Goal: Task Accomplishment & Management: Manage account settings

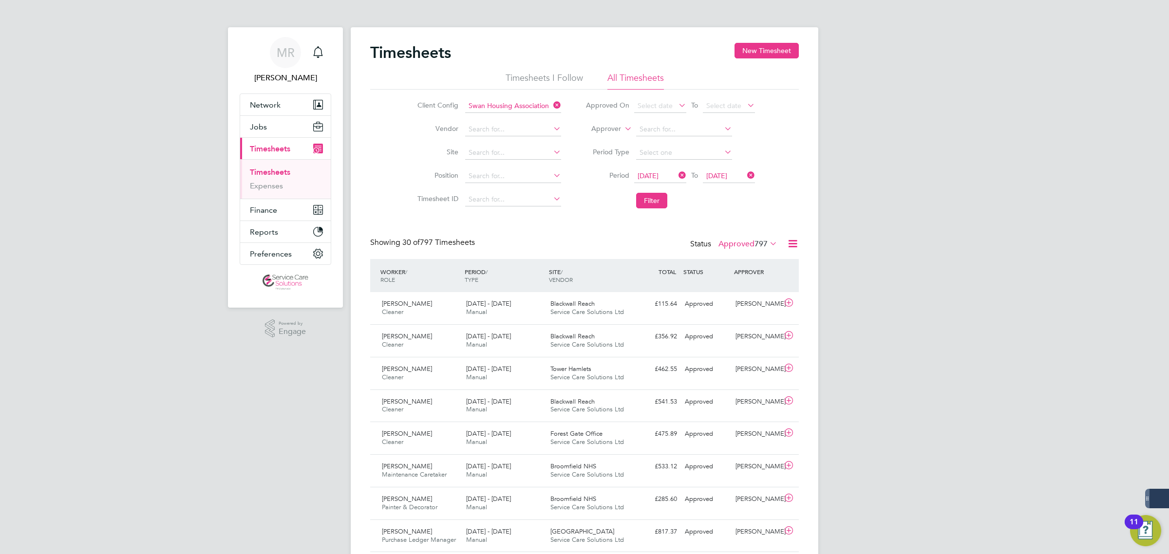
drag, startPoint x: 558, startPoint y: 105, endPoint x: 540, endPoint y: 111, distance: 19.6
click at [552, 105] on icon at bounding box center [552, 105] width 0 height 14
click at [498, 107] on input at bounding box center [513, 106] width 96 height 14
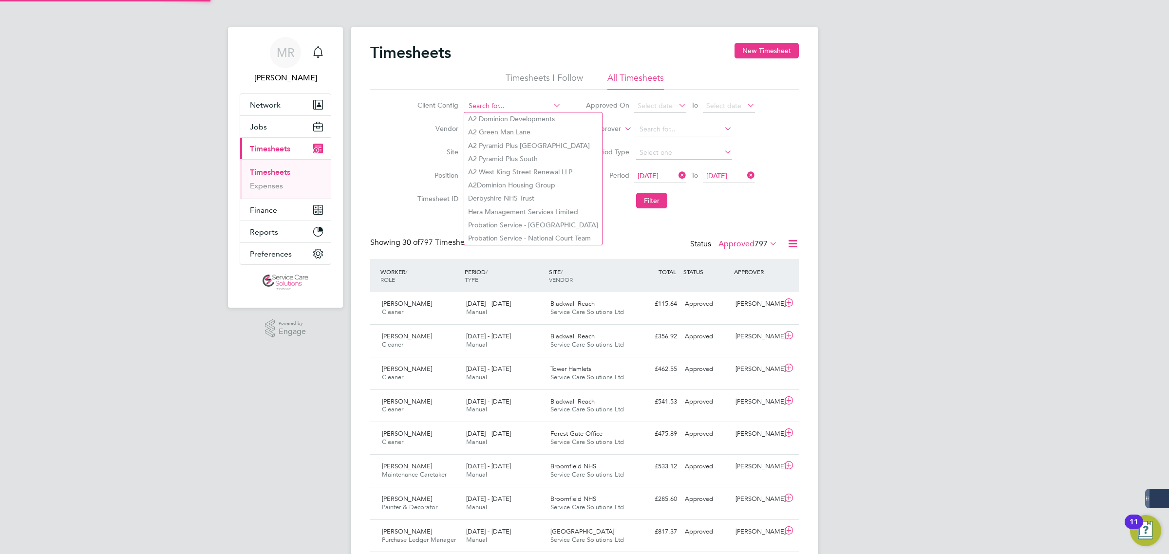
type input "1"
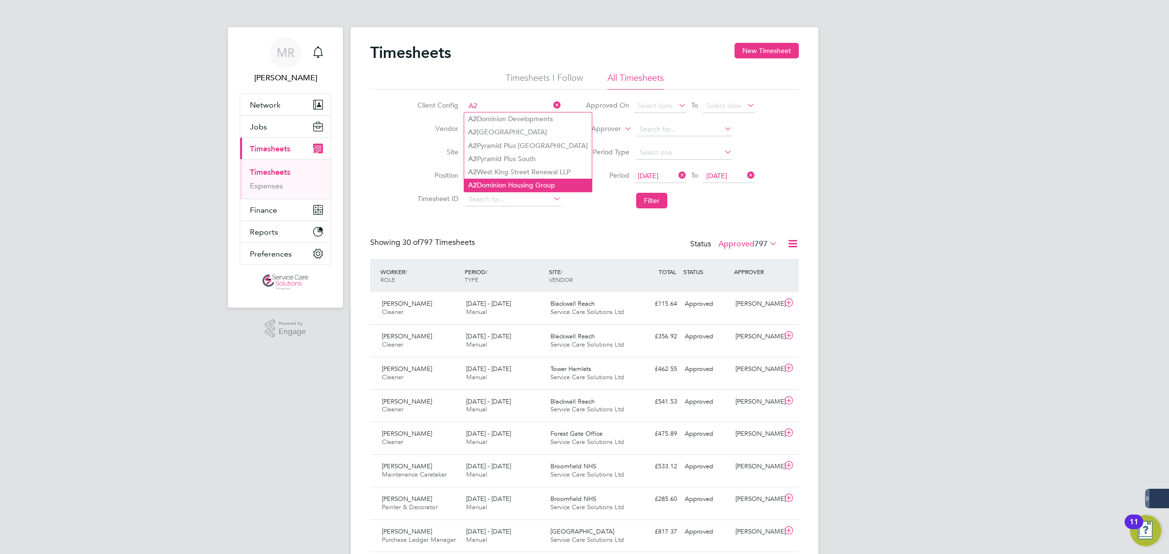
click at [554, 188] on li "A2 Dominion Housing Group" at bounding box center [528, 185] width 128 height 13
type input "A2Dominion Housing Group"
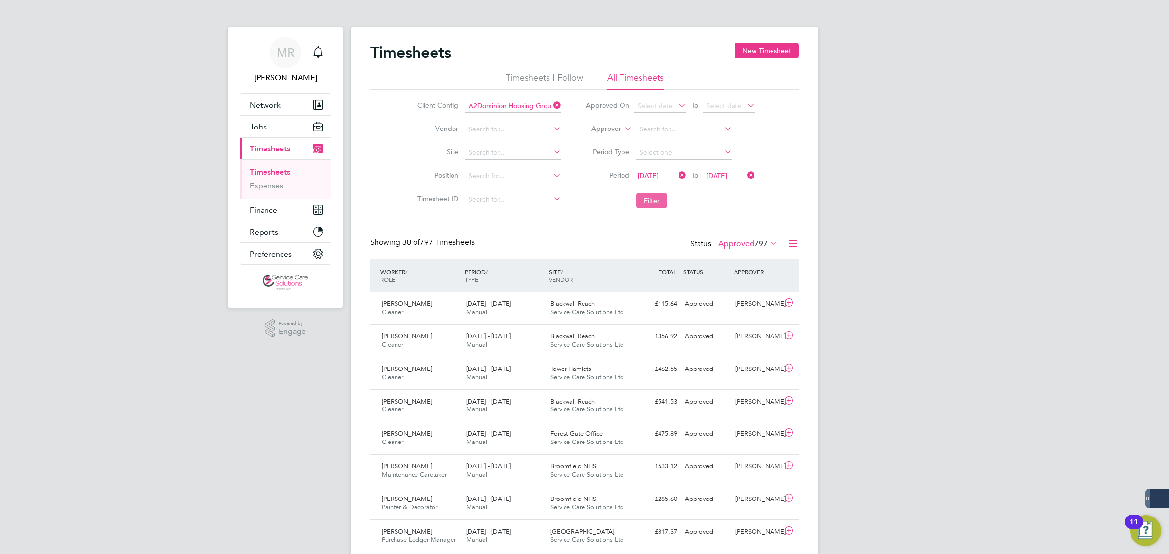
click at [649, 200] on button "Filter" at bounding box center [651, 201] width 31 height 16
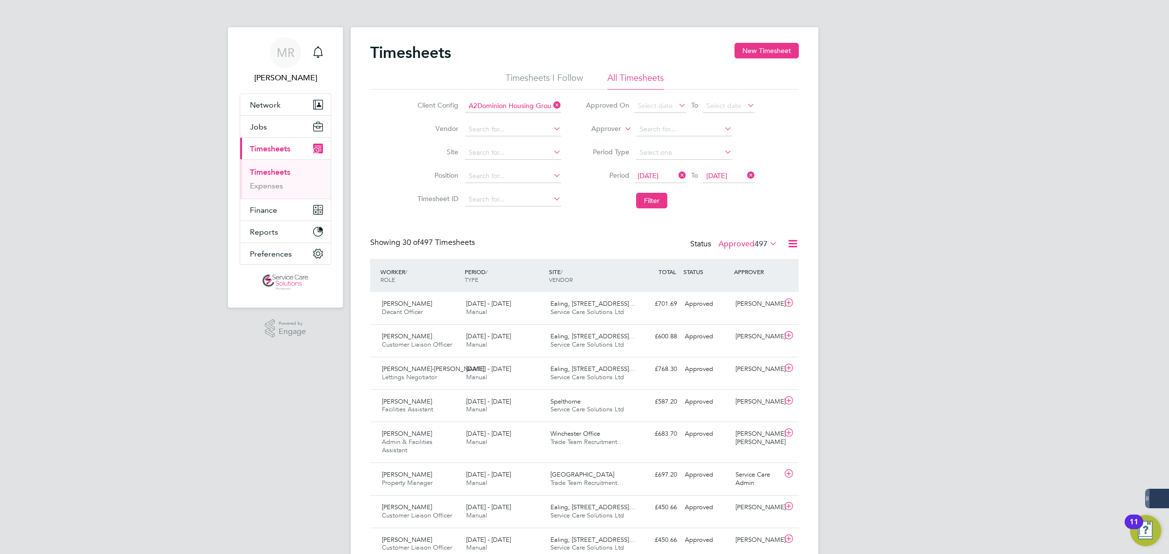
click at [790, 246] on icon at bounding box center [793, 244] width 12 height 12
click at [735, 286] on li "Download Timesheets Report" at bounding box center [731, 287] width 129 height 14
click at [677, 176] on icon at bounding box center [677, 176] width 0 height 14
click at [670, 176] on span "Select date" at bounding box center [655, 176] width 35 height 9
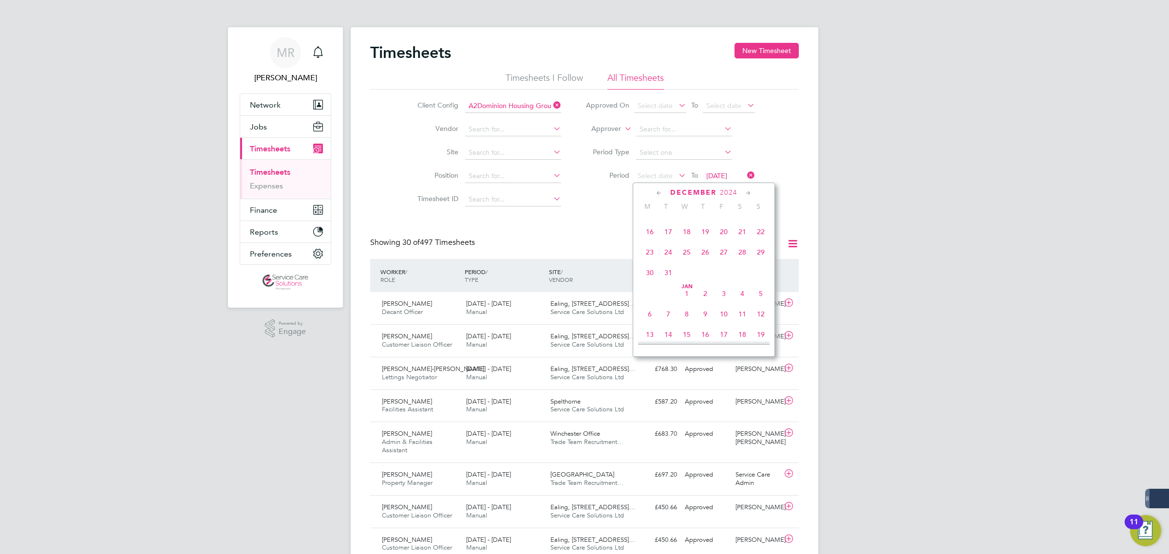
scroll to position [113, 0]
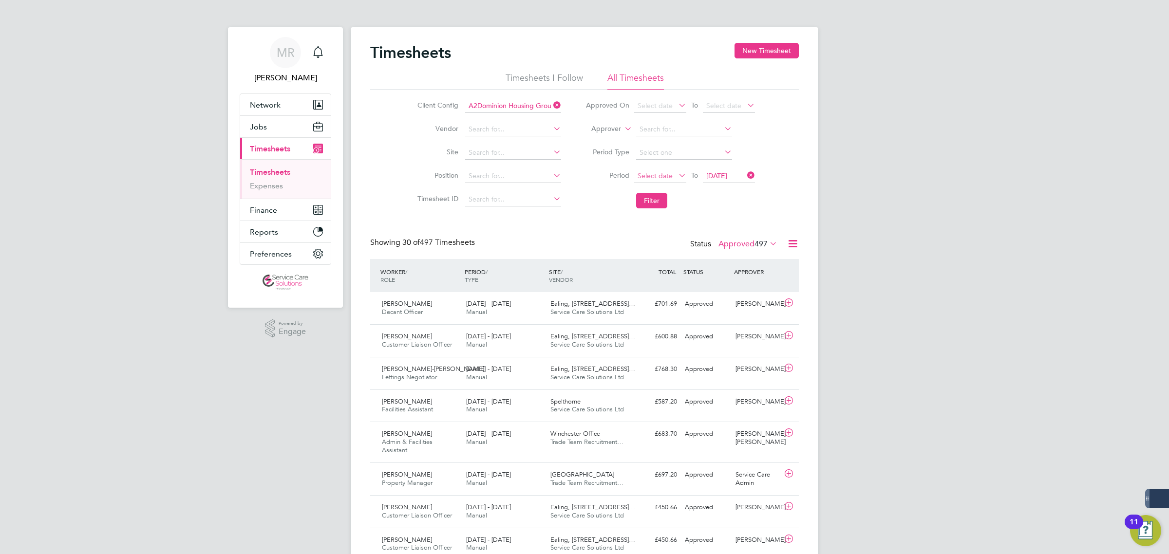
click at [649, 176] on span "Select date" at bounding box center [655, 176] width 35 height 9
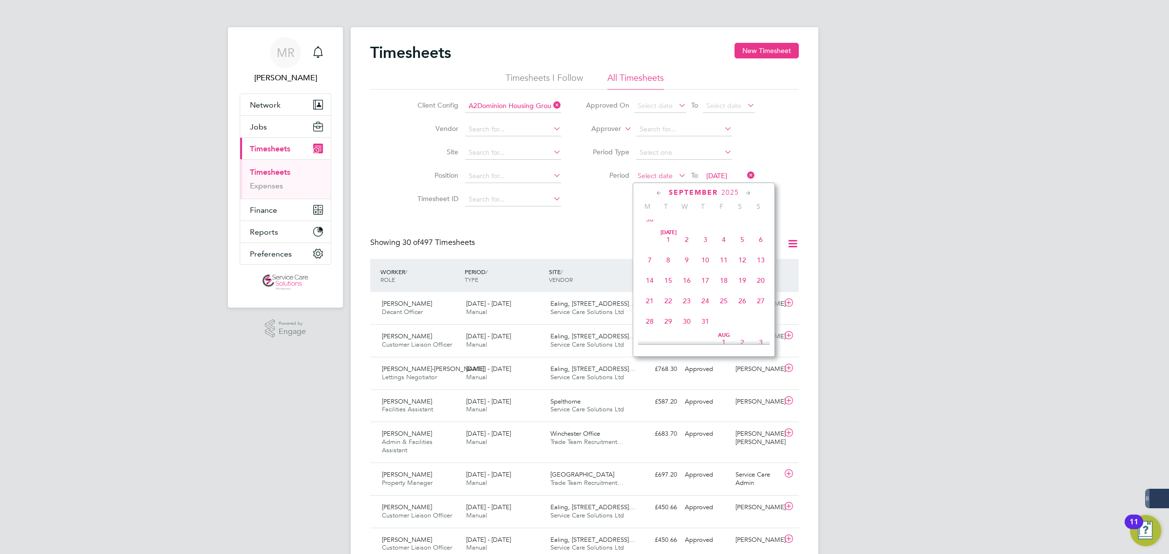
scroll to position [363, 0]
click at [661, 190] on icon at bounding box center [659, 193] width 9 height 11
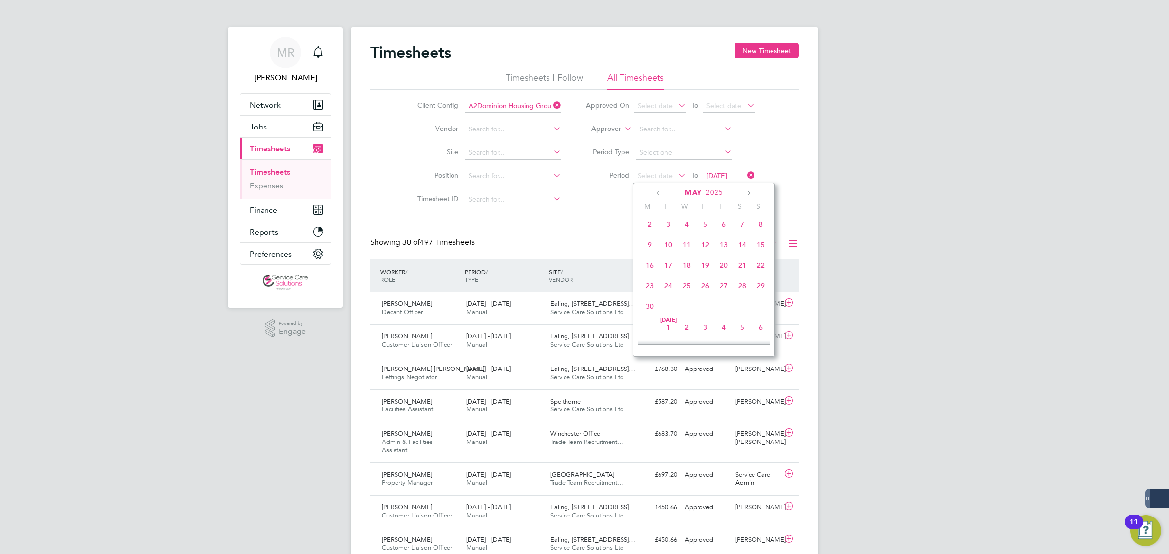
scroll to position [0, 0]
click at [661, 190] on icon at bounding box center [659, 193] width 9 height 11
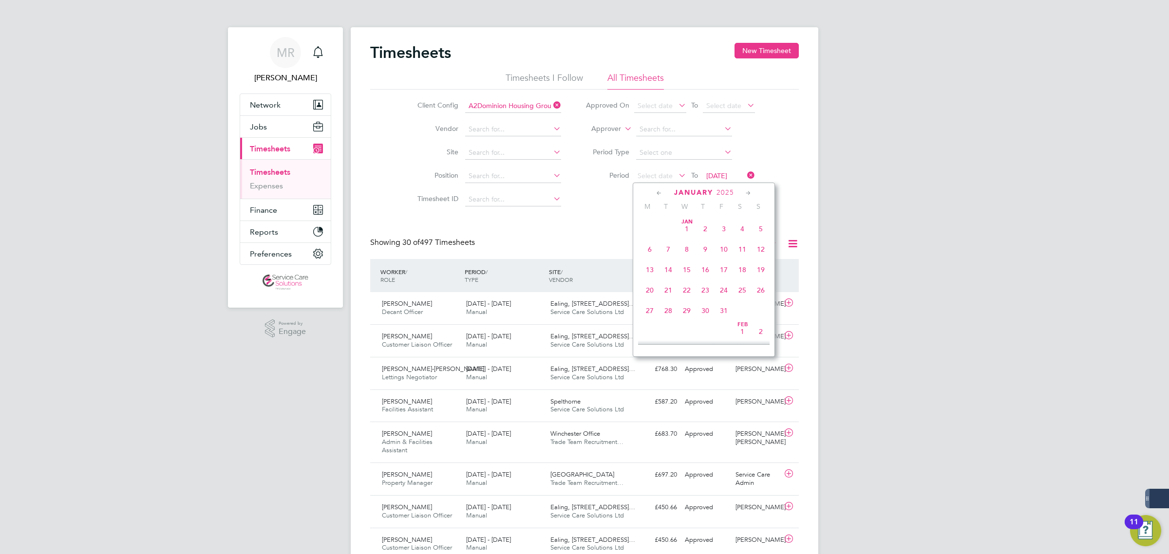
click at [661, 190] on icon at bounding box center [659, 193] width 9 height 11
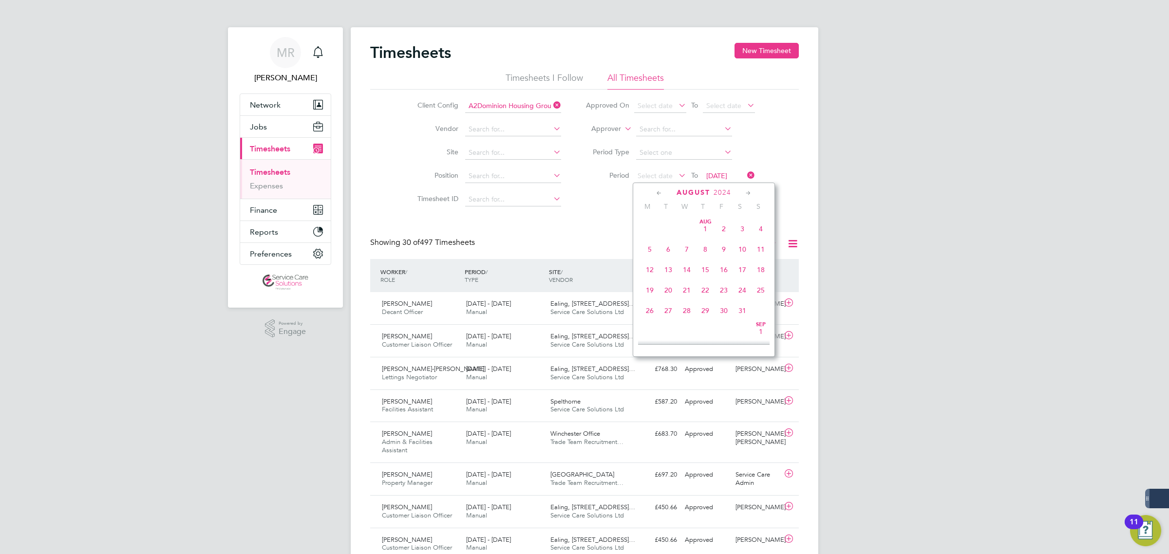
click at [661, 190] on icon at bounding box center [659, 193] width 9 height 11
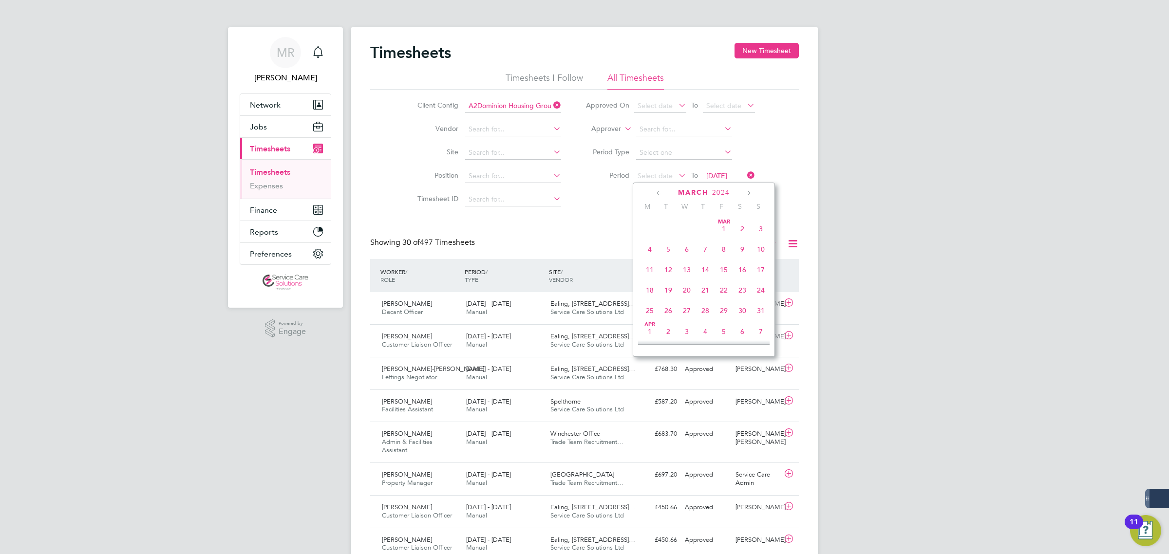
click at [661, 190] on icon at bounding box center [659, 193] width 9 height 11
click at [655, 191] on icon at bounding box center [659, 193] width 9 height 11
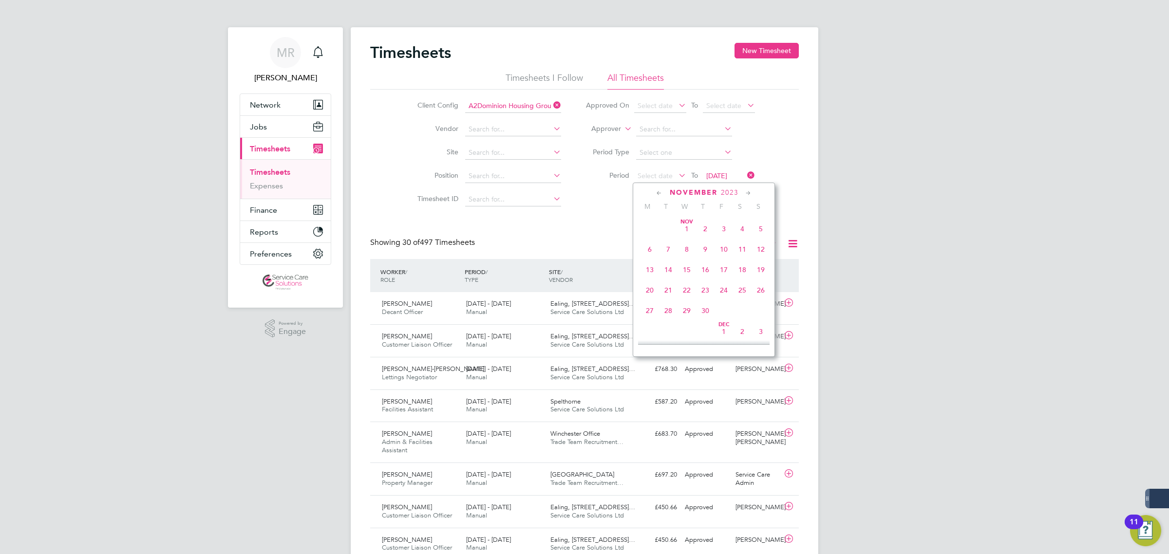
click at [655, 191] on icon at bounding box center [659, 193] width 9 height 11
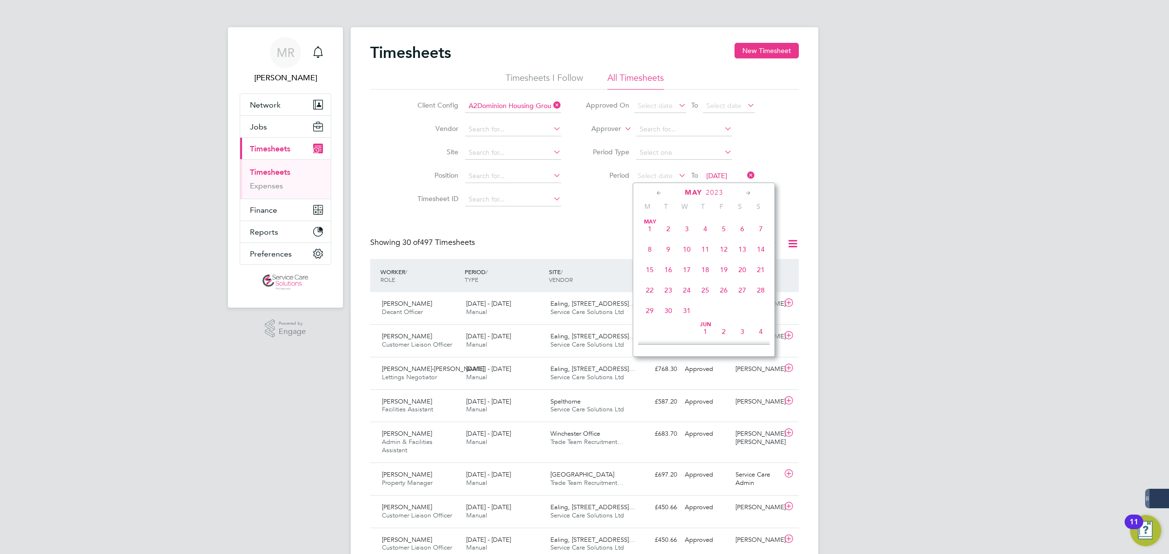
click at [655, 191] on icon at bounding box center [659, 193] width 9 height 11
click at [650, 250] on span "3" at bounding box center [650, 249] width 19 height 19
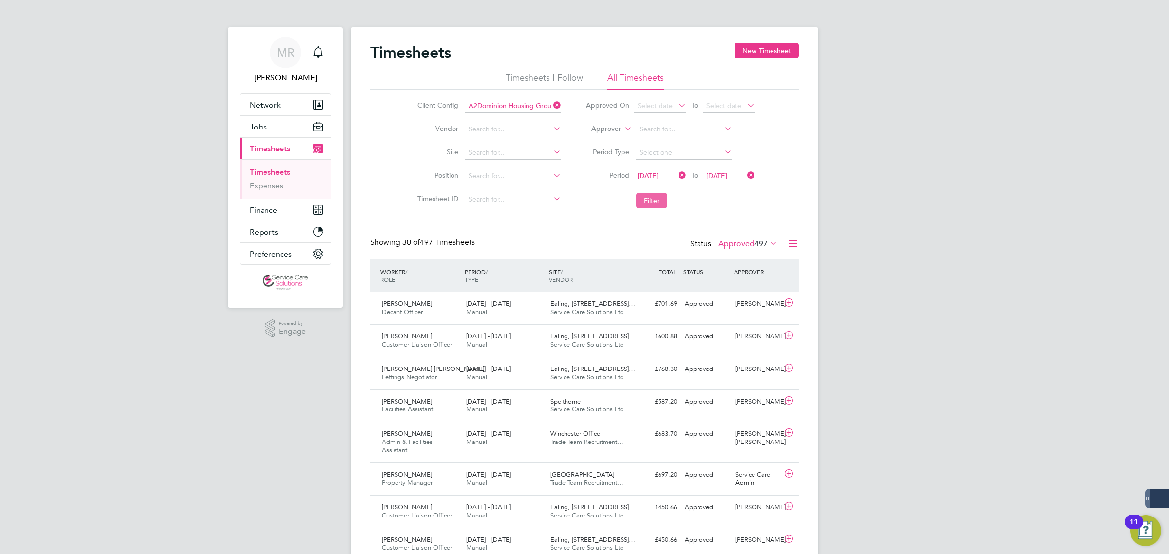
click at [659, 201] on button "Filter" at bounding box center [651, 201] width 31 height 16
click at [659, 178] on span "03 Apr 2023" at bounding box center [648, 176] width 21 height 9
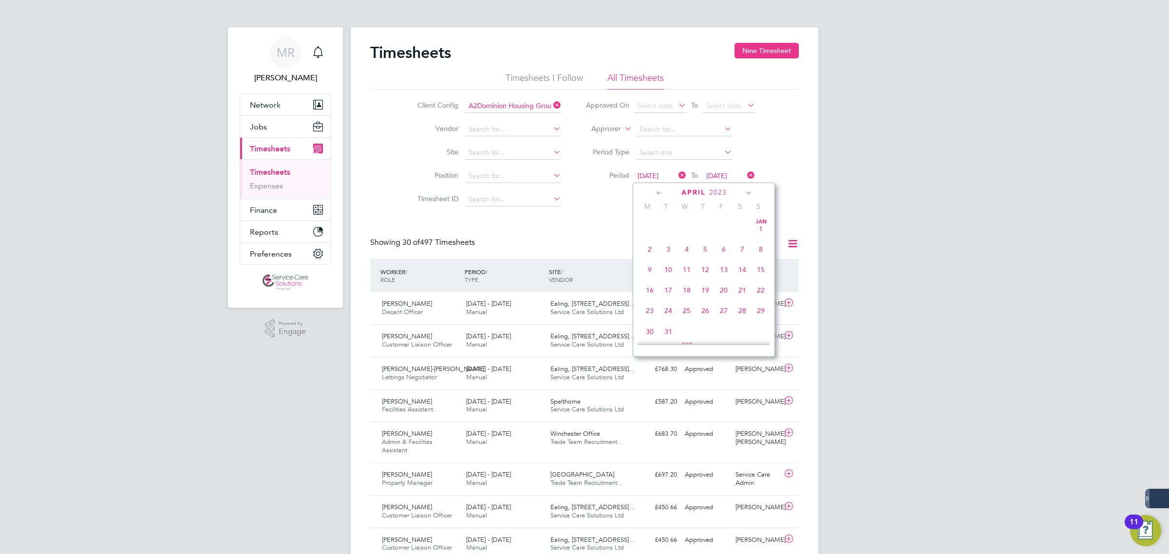
scroll to position [320, 0]
click at [659, 173] on span "03 Apr 2023" at bounding box center [648, 176] width 21 height 9
click at [677, 174] on icon at bounding box center [677, 176] width 0 height 14
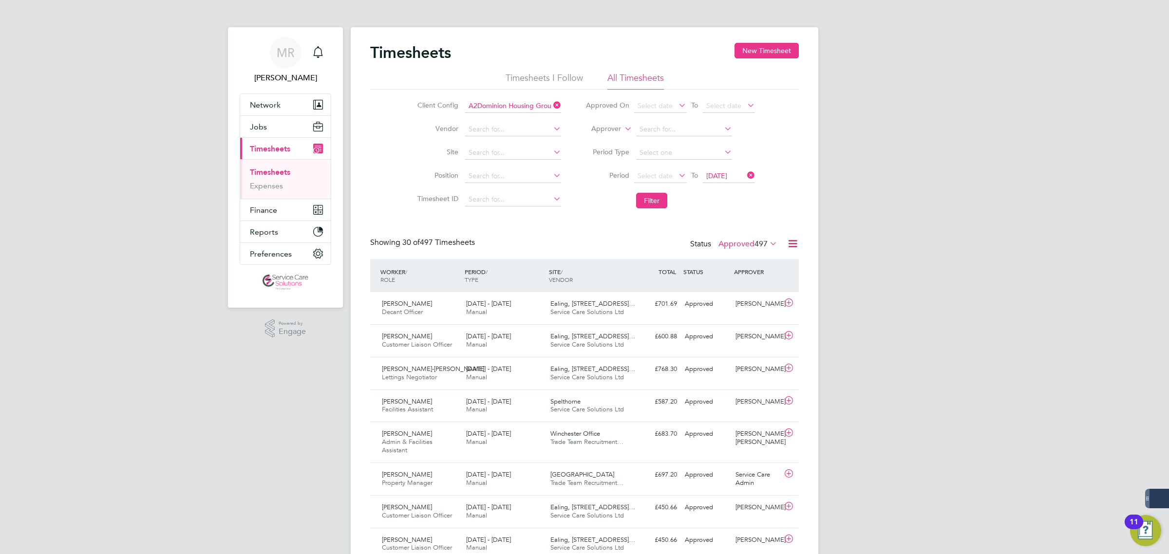
click at [745, 174] on icon at bounding box center [745, 176] width 0 height 14
click at [745, 173] on icon at bounding box center [745, 176] width 0 height 14
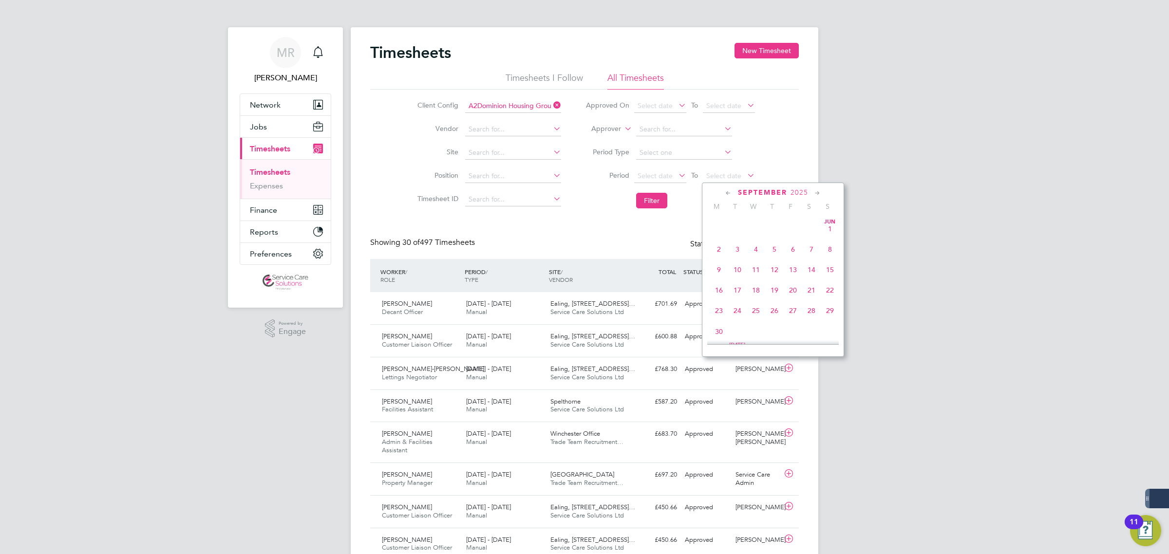
scroll to position [363, 0]
click at [745, 173] on icon at bounding box center [745, 176] width 0 height 14
click at [745, 174] on icon at bounding box center [745, 176] width 0 height 14
click at [677, 176] on icon at bounding box center [677, 176] width 0 height 14
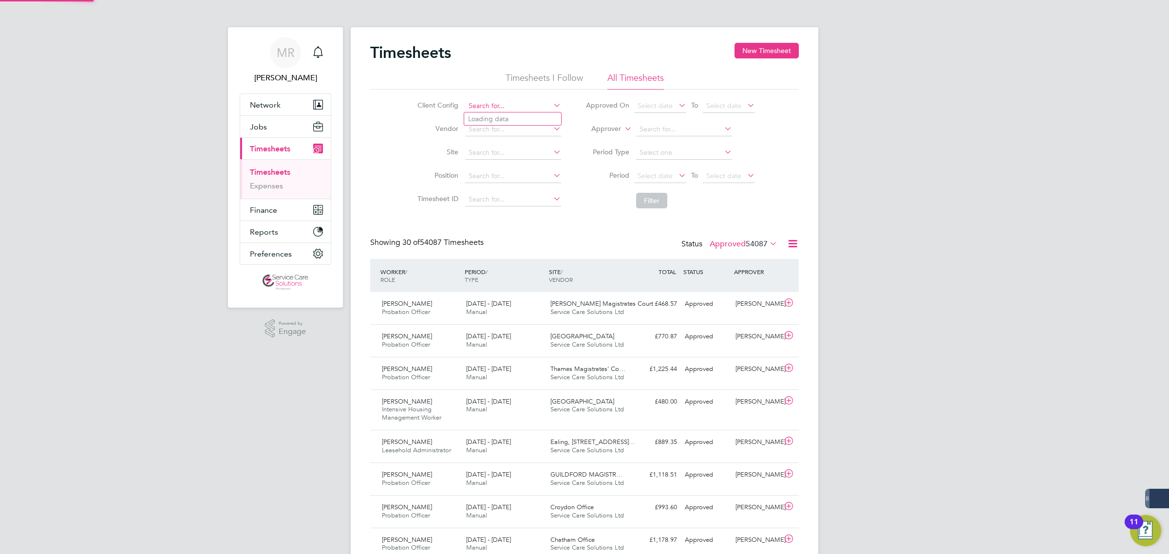
click at [484, 102] on input at bounding box center [513, 106] width 96 height 14
click at [482, 119] on b "Southern" at bounding box center [482, 119] width 29 height 8
type input "Southern Housing"
click at [651, 176] on span "Select date" at bounding box center [655, 176] width 35 height 9
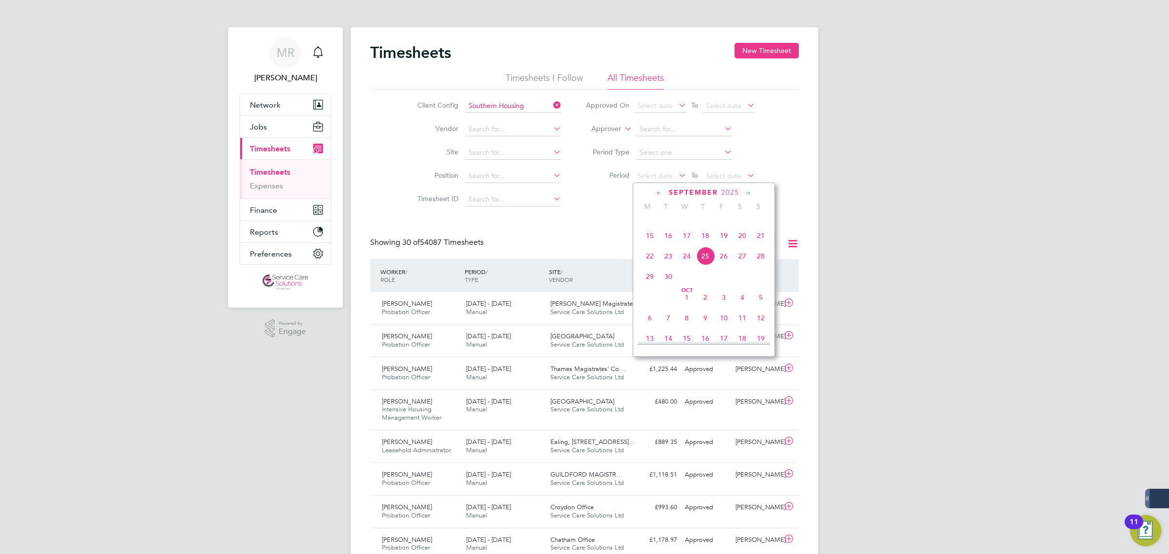
click at [659, 188] on icon at bounding box center [659, 193] width 9 height 11
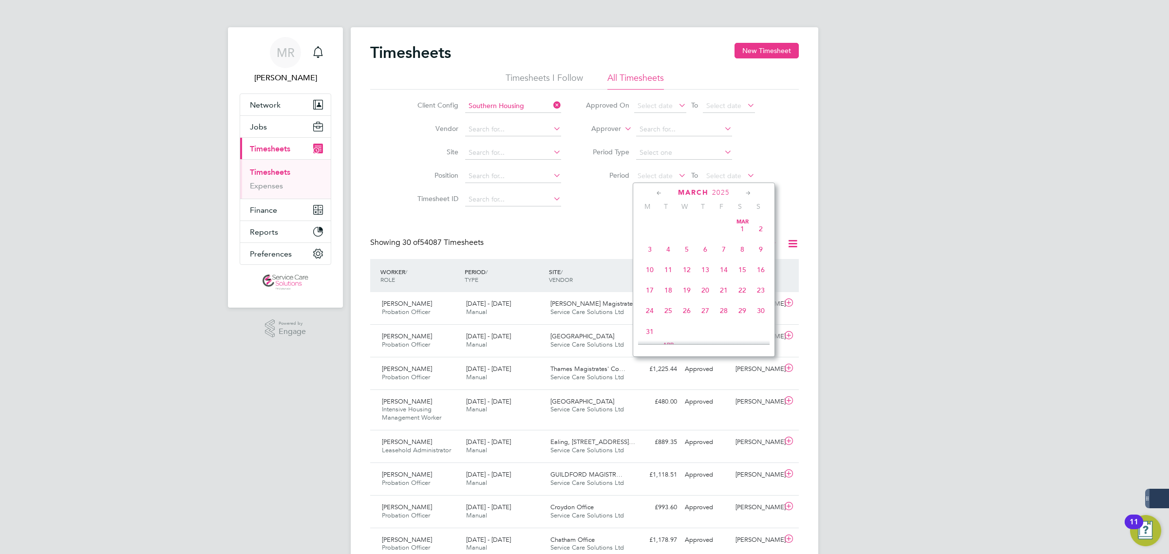
click at [659, 188] on icon at bounding box center [659, 193] width 9 height 11
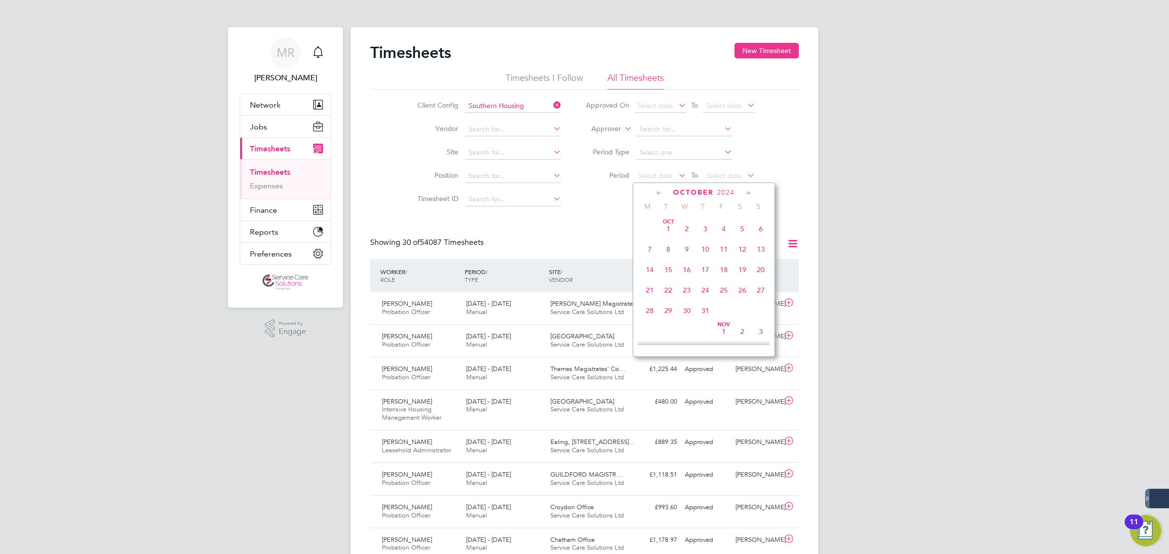
click at [659, 188] on icon at bounding box center [659, 193] width 9 height 11
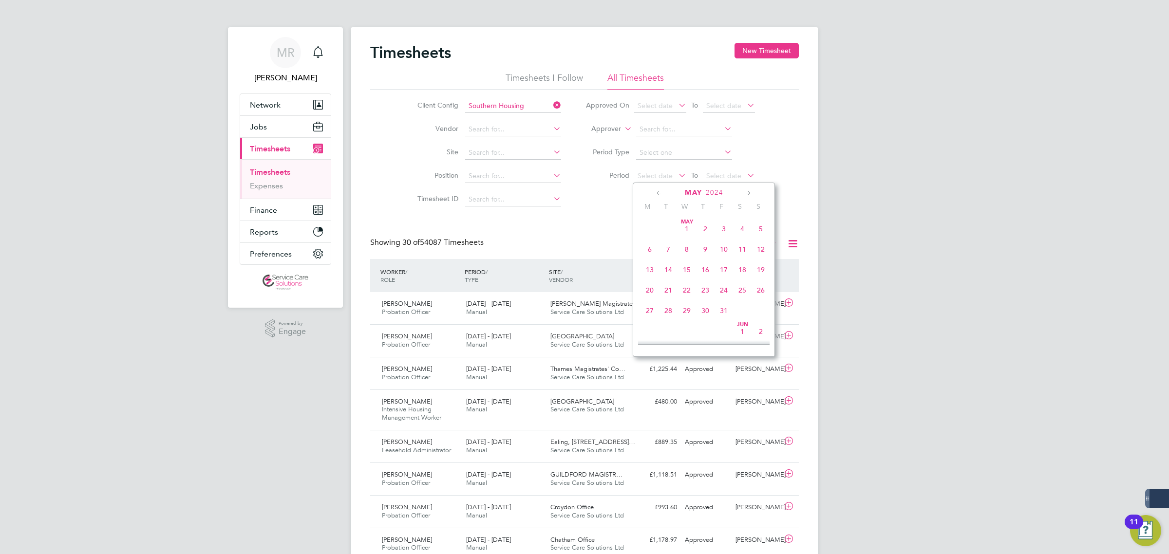
click at [659, 188] on icon at bounding box center [659, 193] width 9 height 11
click at [649, 230] on span "Apr 1" at bounding box center [650, 229] width 19 height 19
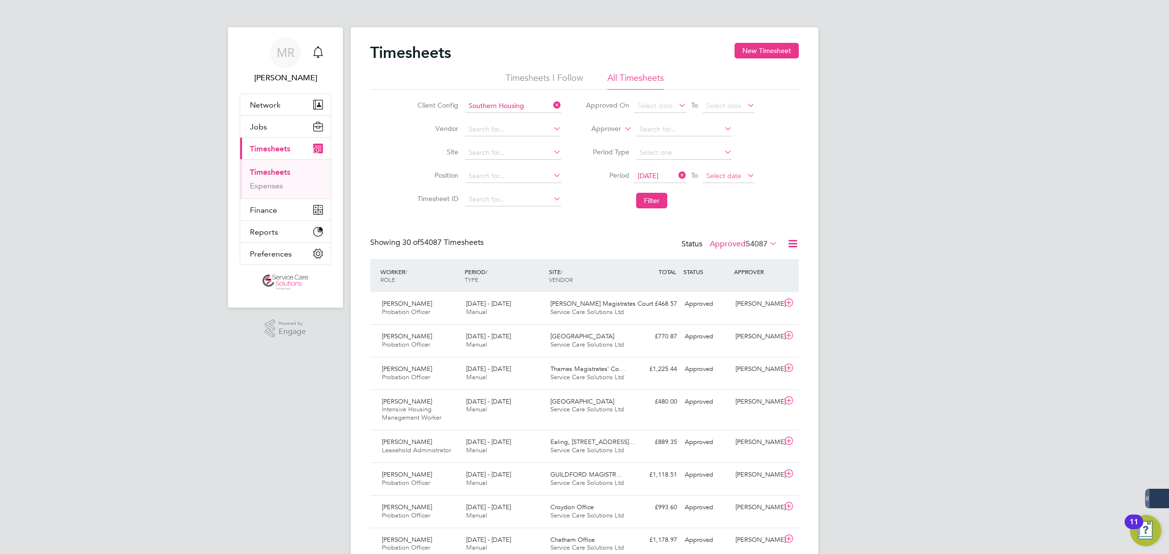
click at [720, 174] on span "Select date" at bounding box center [723, 176] width 35 height 9
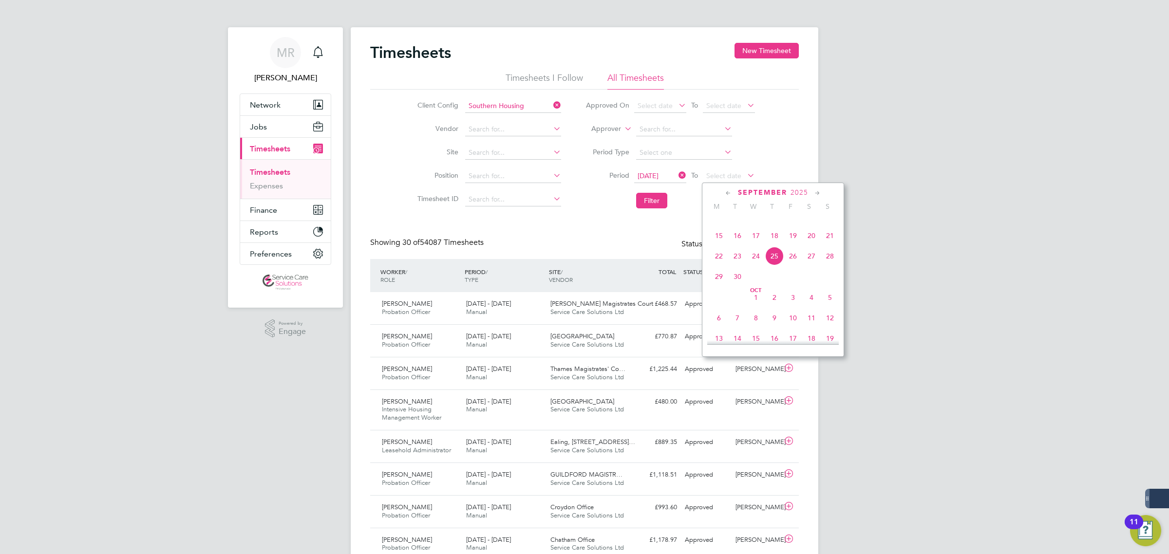
click at [727, 195] on icon at bounding box center [728, 193] width 9 height 11
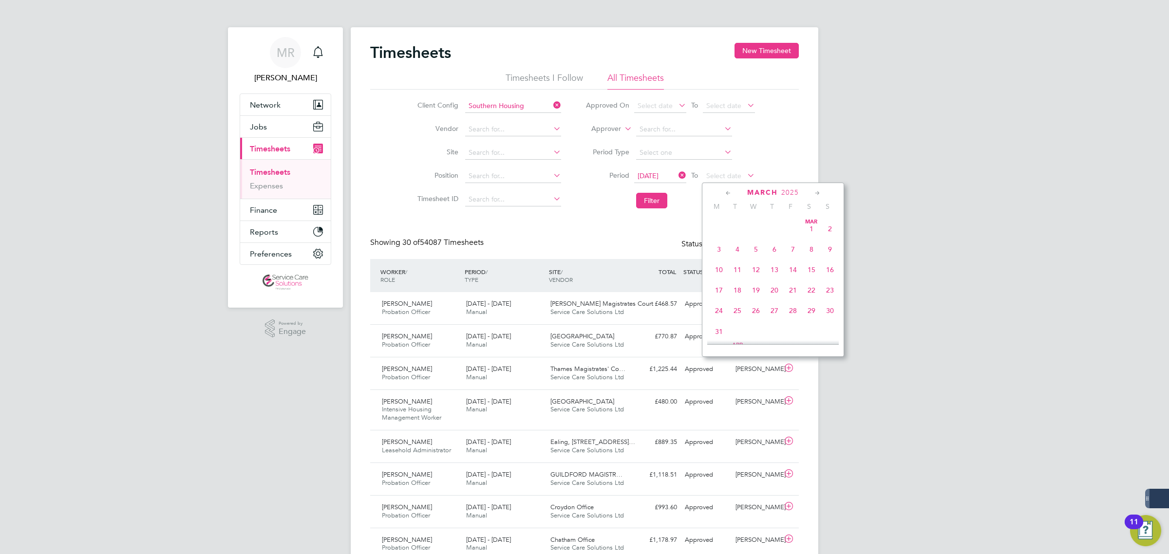
click at [832, 312] on span "30" at bounding box center [830, 311] width 19 height 19
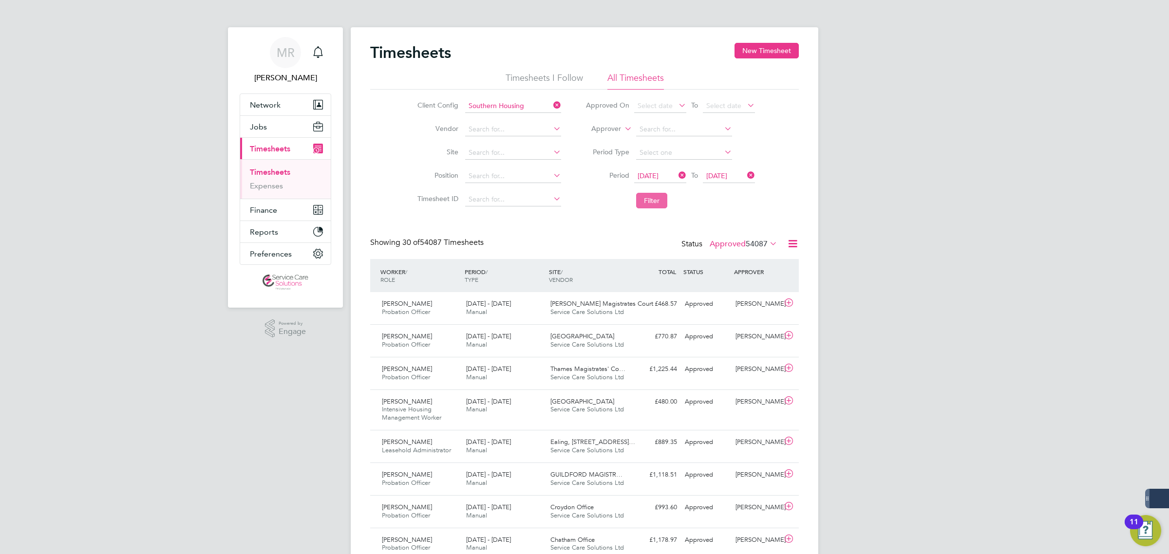
click at [654, 200] on button "Filter" at bounding box center [651, 201] width 31 height 16
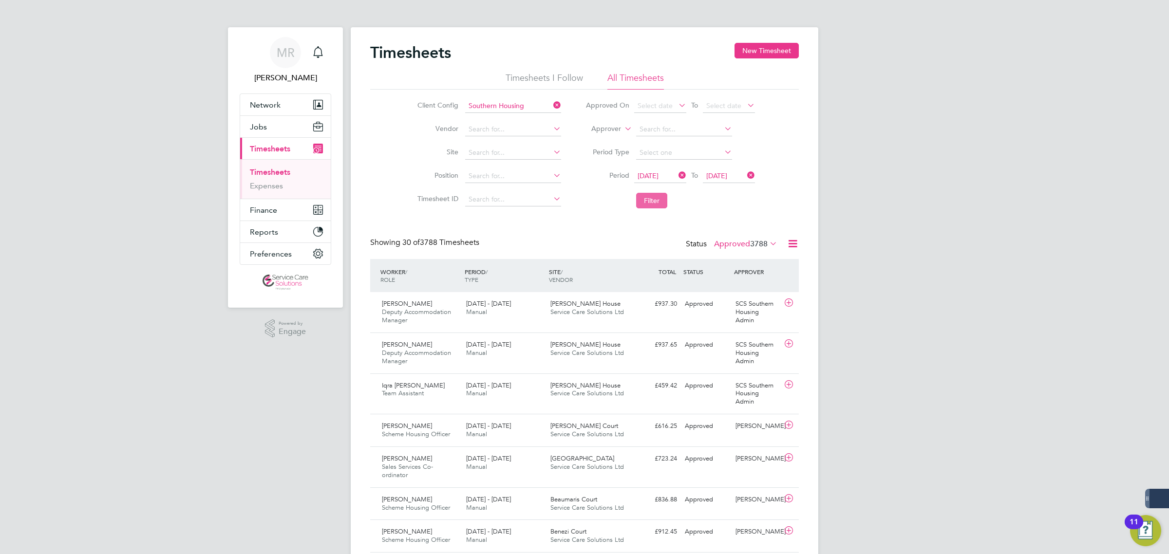
click at [656, 198] on button "Filter" at bounding box center [651, 201] width 31 height 16
click at [634, 201] on li "Filter" at bounding box center [670, 200] width 194 height 25
click at [644, 200] on button "Filter" at bounding box center [651, 201] width 31 height 16
click at [794, 244] on icon at bounding box center [793, 244] width 12 height 12
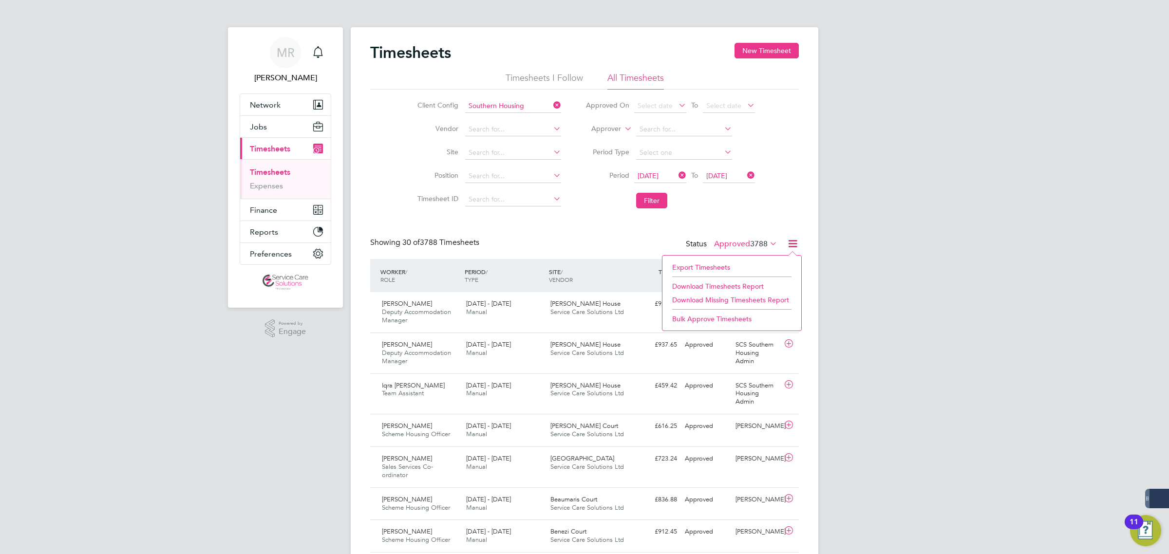
click at [743, 284] on li "Download Timesheets Report" at bounding box center [731, 287] width 129 height 14
click at [537, 101] on input at bounding box center [513, 106] width 96 height 14
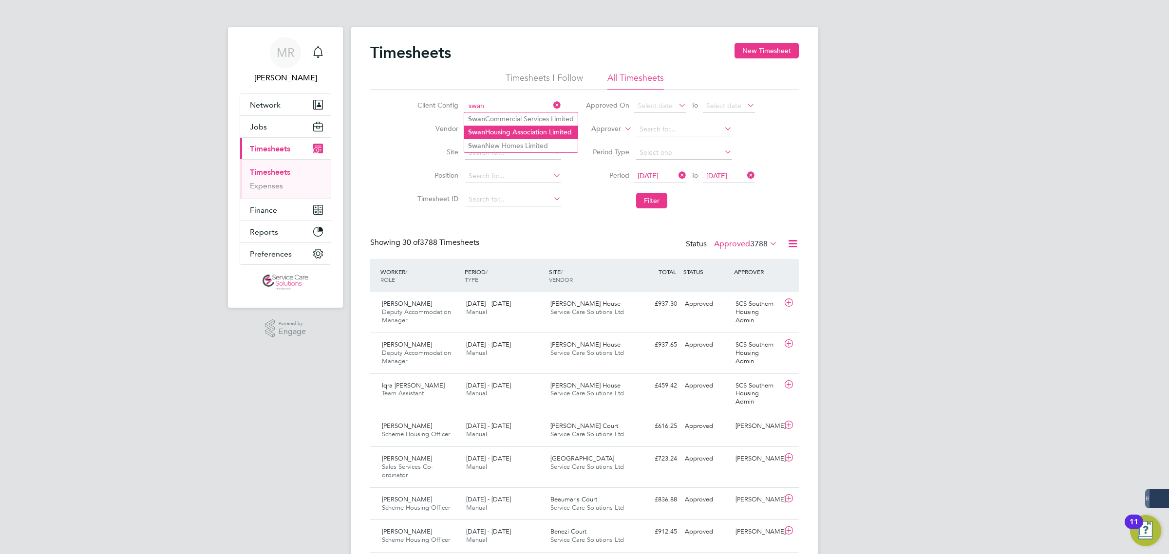
click at [522, 133] on li "Swan Housing Association Limited" at bounding box center [521, 132] width 114 height 13
type input "Swan Housing Association Limited"
click at [658, 200] on button "Filter" at bounding box center [651, 201] width 31 height 16
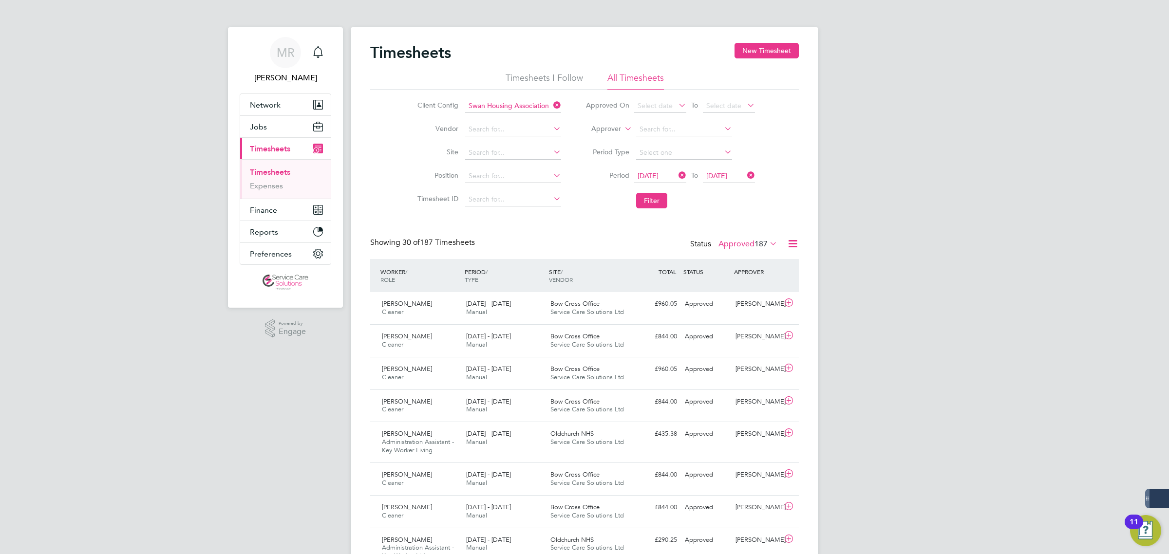
click at [793, 242] on icon at bounding box center [793, 244] width 12 height 12
click at [754, 286] on li "Download Timesheets Report" at bounding box center [731, 287] width 129 height 14
click at [552, 104] on icon at bounding box center [552, 105] width 0 height 14
click at [527, 105] on input at bounding box center [513, 106] width 96 height 14
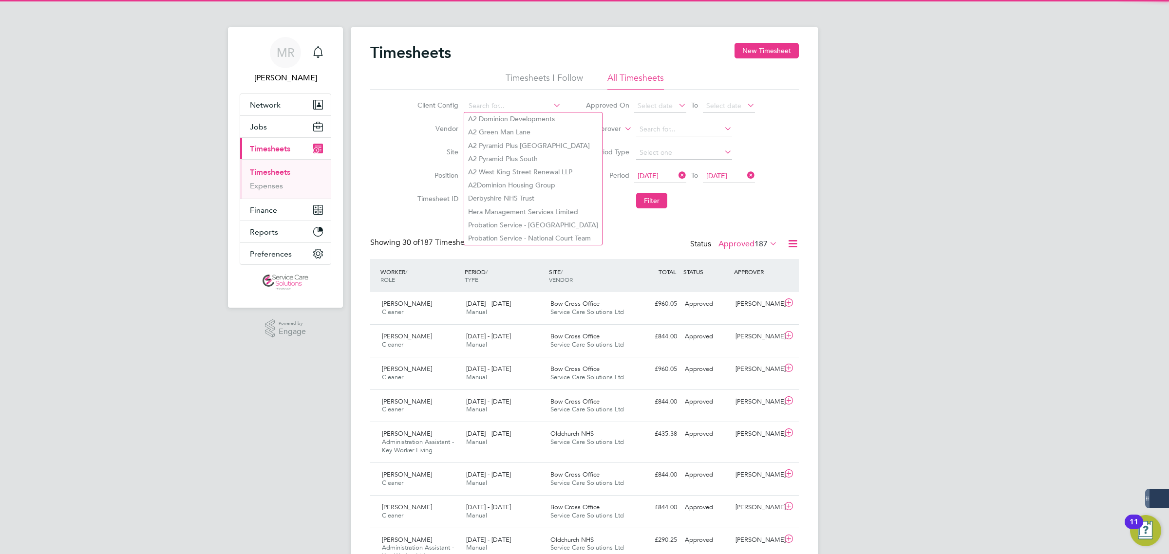
click at [552, 105] on icon at bounding box center [552, 105] width 0 height 14
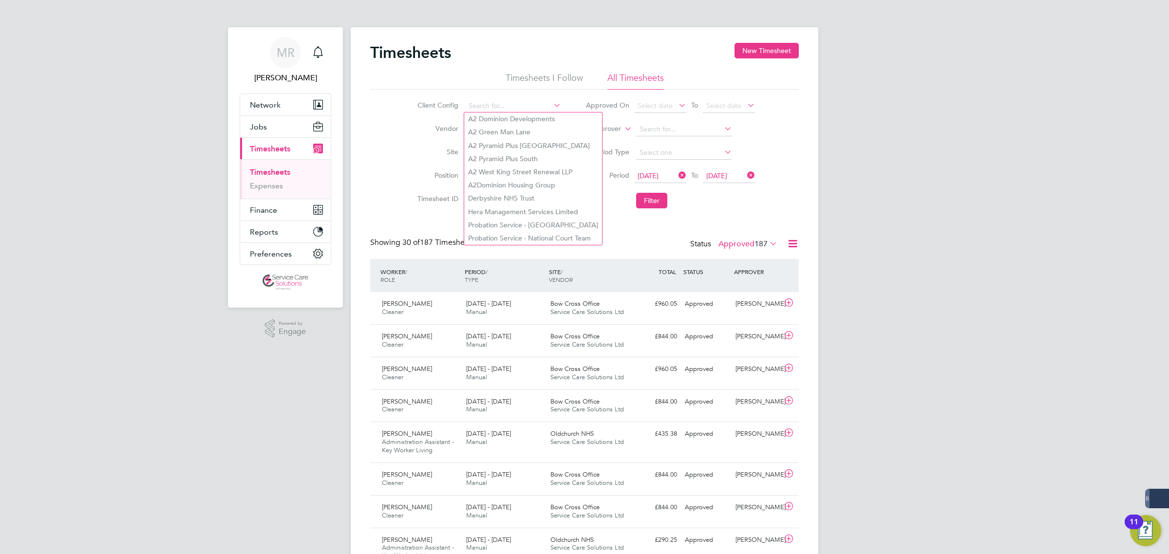
click at [552, 105] on icon at bounding box center [552, 105] width 0 height 14
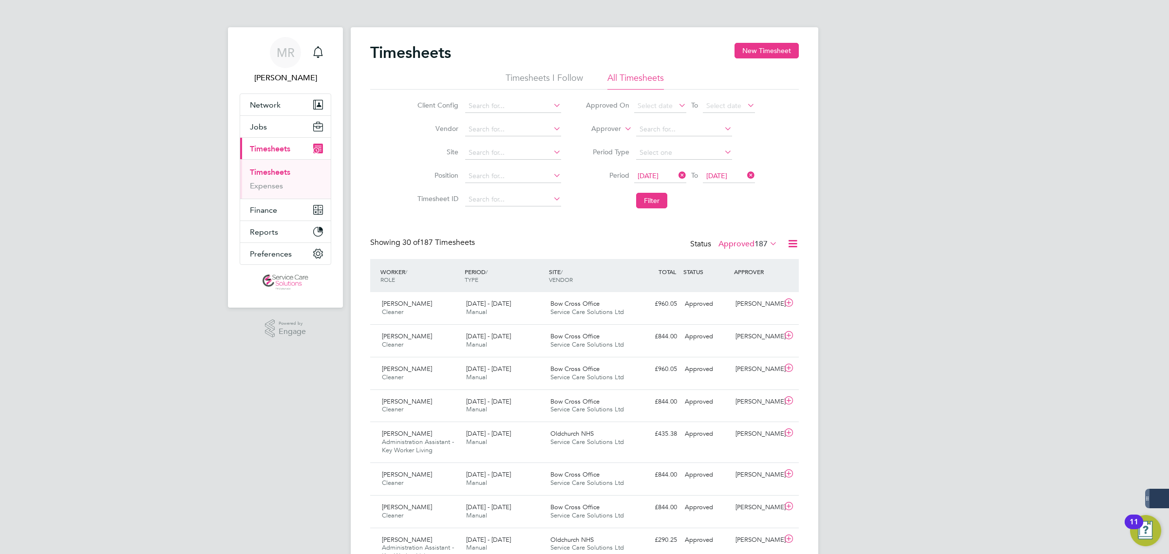
click at [552, 101] on icon at bounding box center [552, 105] width 0 height 14
click at [552, 102] on icon at bounding box center [552, 105] width 0 height 14
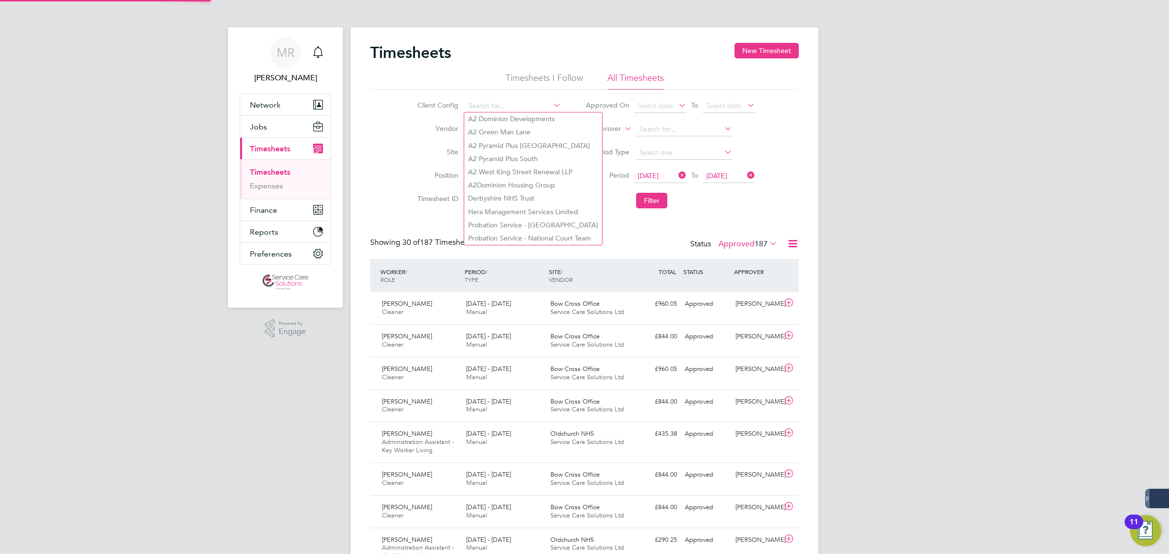
click at [489, 98] on li "Client Config" at bounding box center [487, 106] width 171 height 23
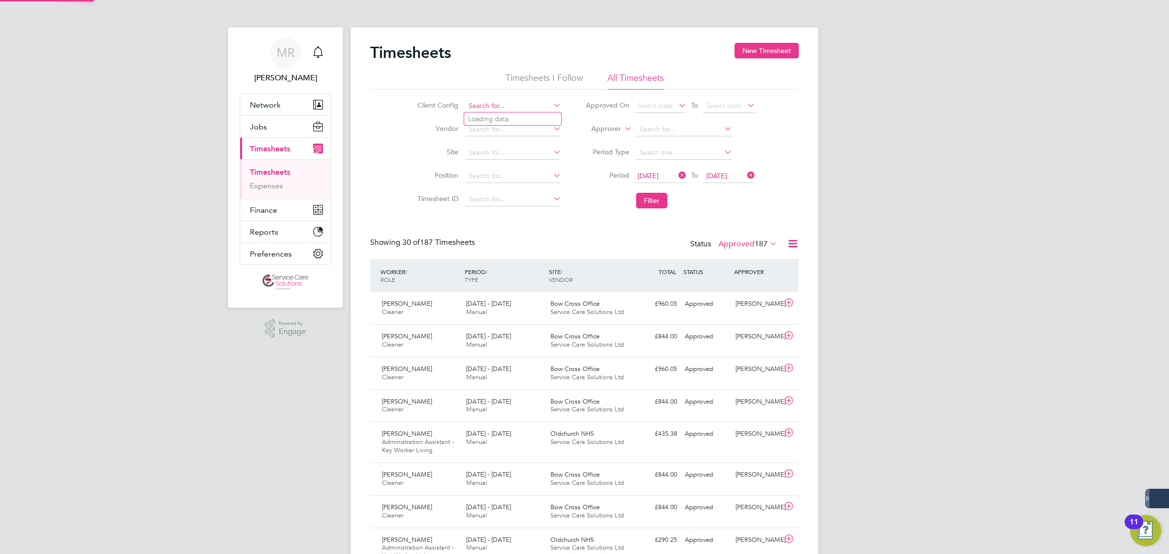
click at [490, 100] on input at bounding box center [513, 106] width 96 height 14
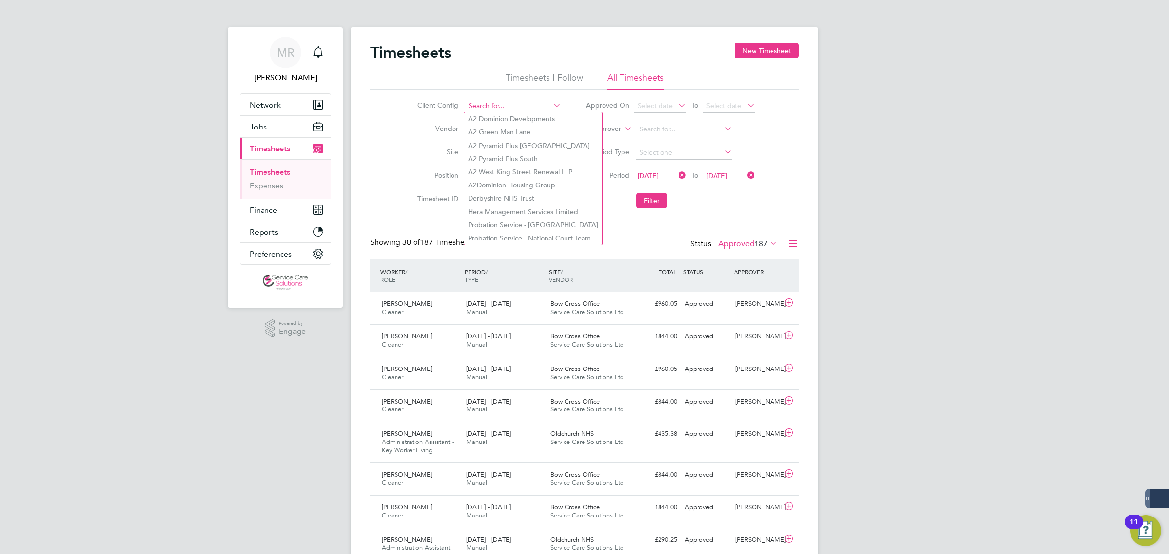
click at [490, 107] on input at bounding box center [513, 106] width 96 height 14
type input "a"
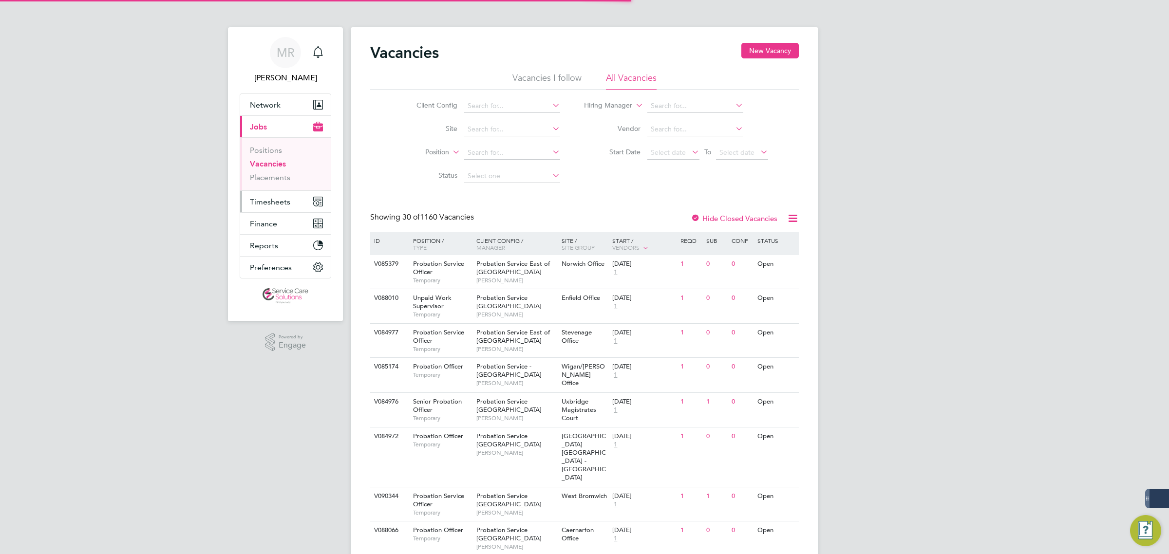
click at [281, 197] on span "Timesheets" at bounding box center [270, 201] width 40 height 9
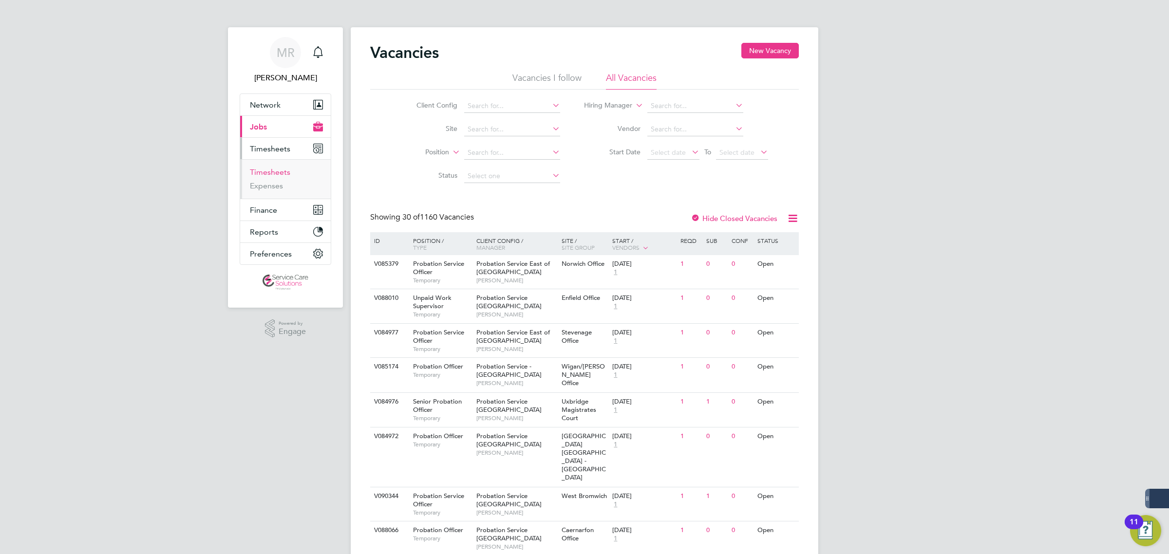
drag, startPoint x: 268, startPoint y: 172, endPoint x: 290, endPoint y: 172, distance: 21.9
click at [268, 172] on link "Timesheets" at bounding box center [270, 172] width 40 height 9
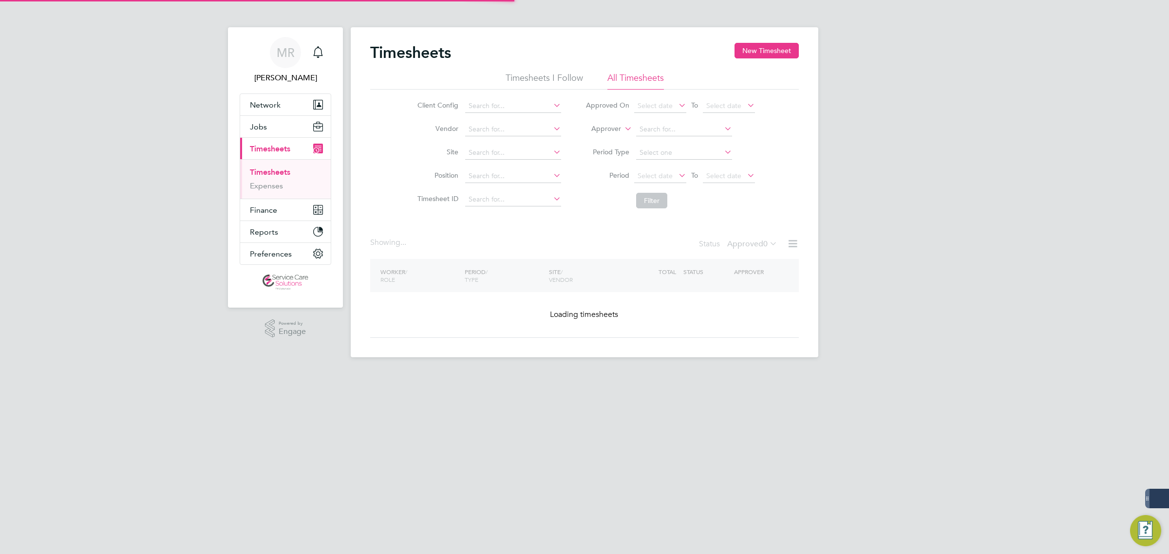
click at [615, 126] on label "Approver" at bounding box center [599, 129] width 44 height 10
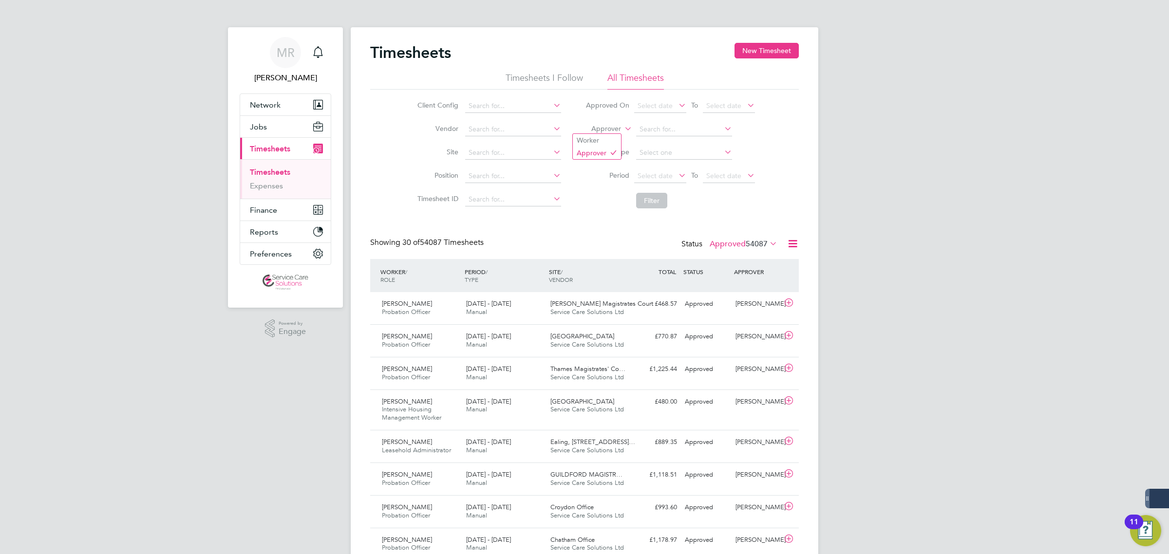
click at [608, 133] on ul "Worker Approver" at bounding box center [596, 146] width 49 height 26
click at [608, 132] on label "Approver" at bounding box center [599, 129] width 44 height 10
click at [602, 139] on li "Worker" at bounding box center [597, 140] width 48 height 13
click at [636, 130] on input at bounding box center [684, 130] width 96 height 14
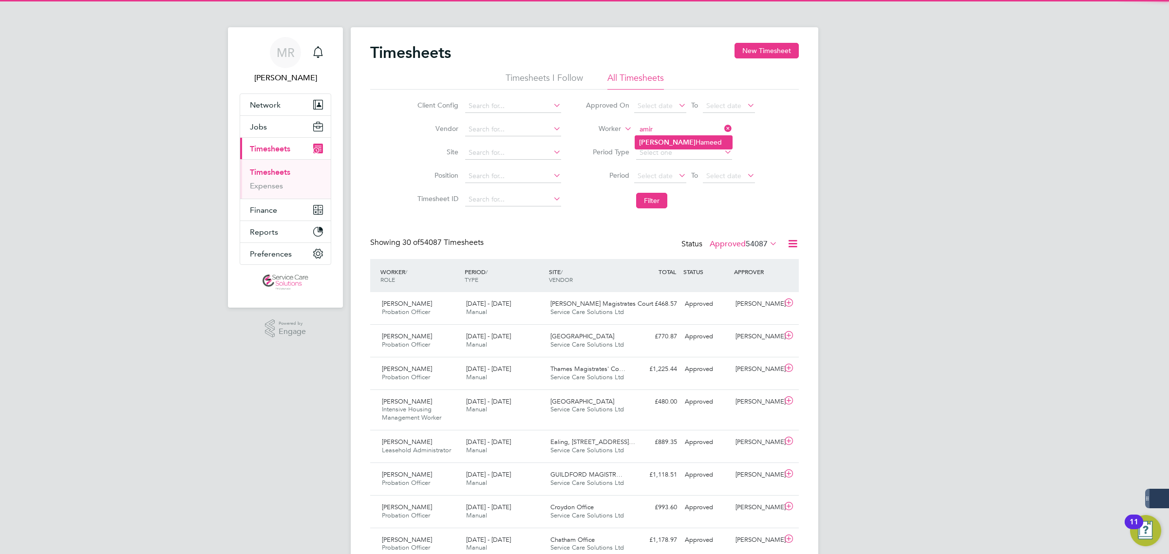
click at [666, 140] on li "Amir Hameed" at bounding box center [683, 142] width 97 height 13
type input "Amir Hameed"
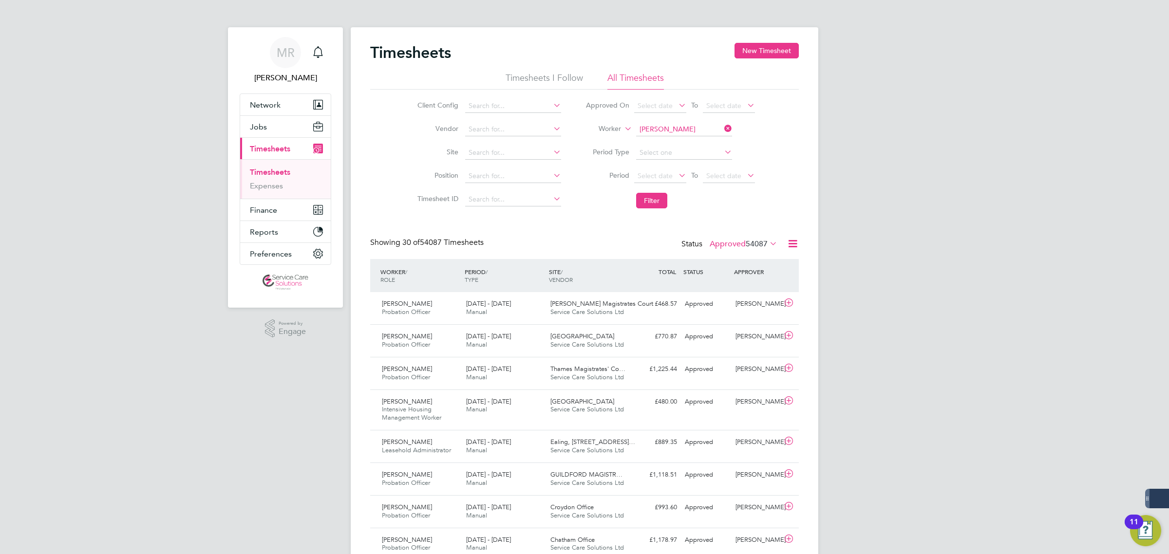
click at [658, 205] on button "Filter" at bounding box center [651, 201] width 31 height 16
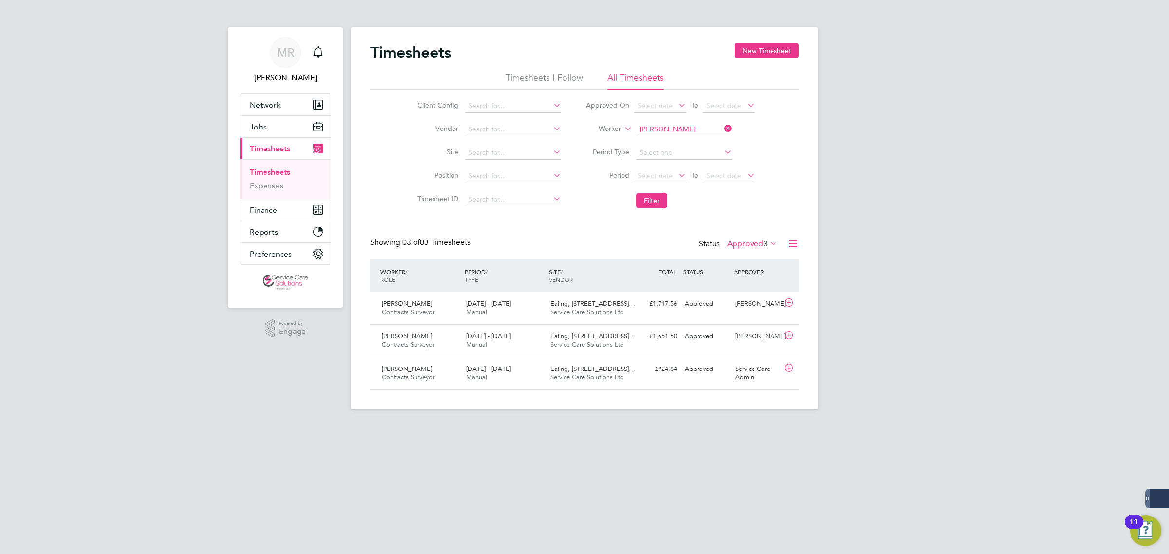
click at [743, 247] on label "Approved 3" at bounding box center [752, 244] width 50 height 10
click at [741, 257] on li "All" at bounding box center [750, 261] width 45 height 14
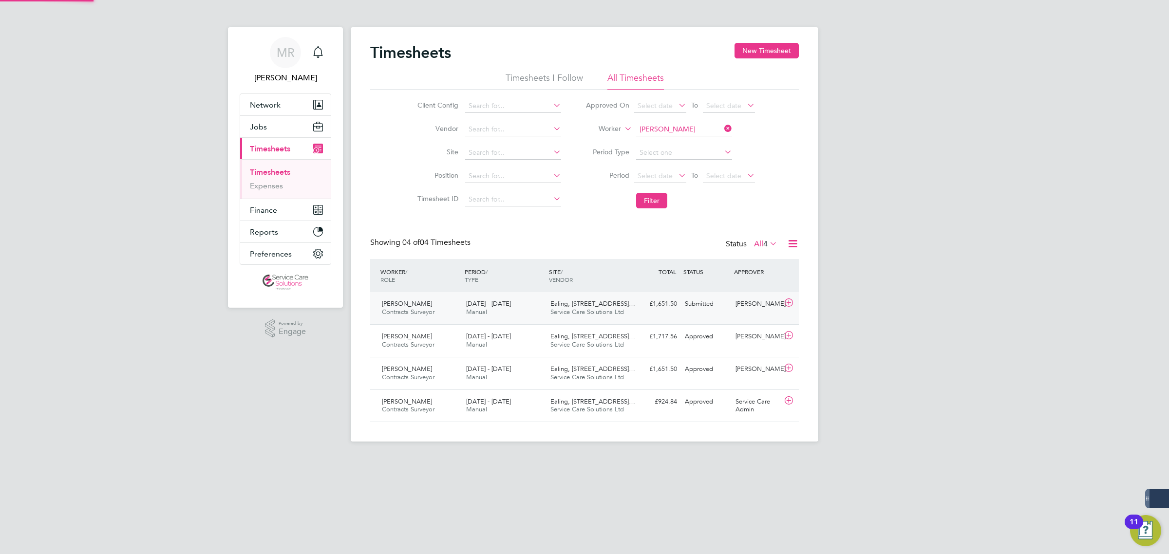
click at [698, 312] on div "Submitted" at bounding box center [706, 304] width 51 height 16
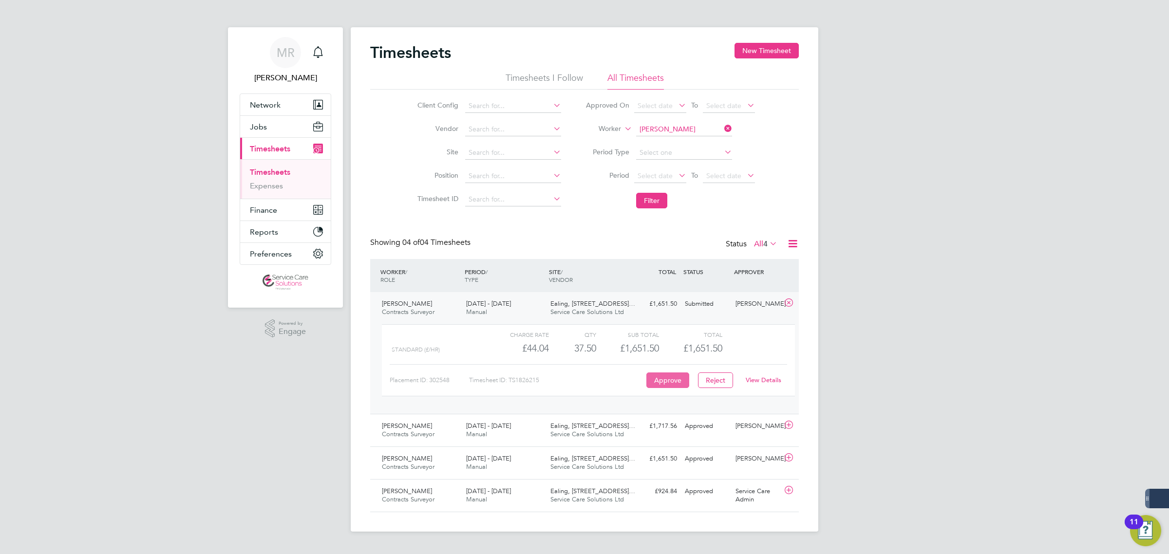
click at [666, 383] on button "Approve" at bounding box center [668, 381] width 43 height 16
click at [704, 120] on li "Worker Amir Hameed" at bounding box center [670, 129] width 194 height 23
click at [700, 126] on input at bounding box center [684, 130] width 96 height 14
click at [691, 141] on li "Shayn Bennett" at bounding box center [683, 142] width 97 height 13
type input "[PERSON_NAME]"
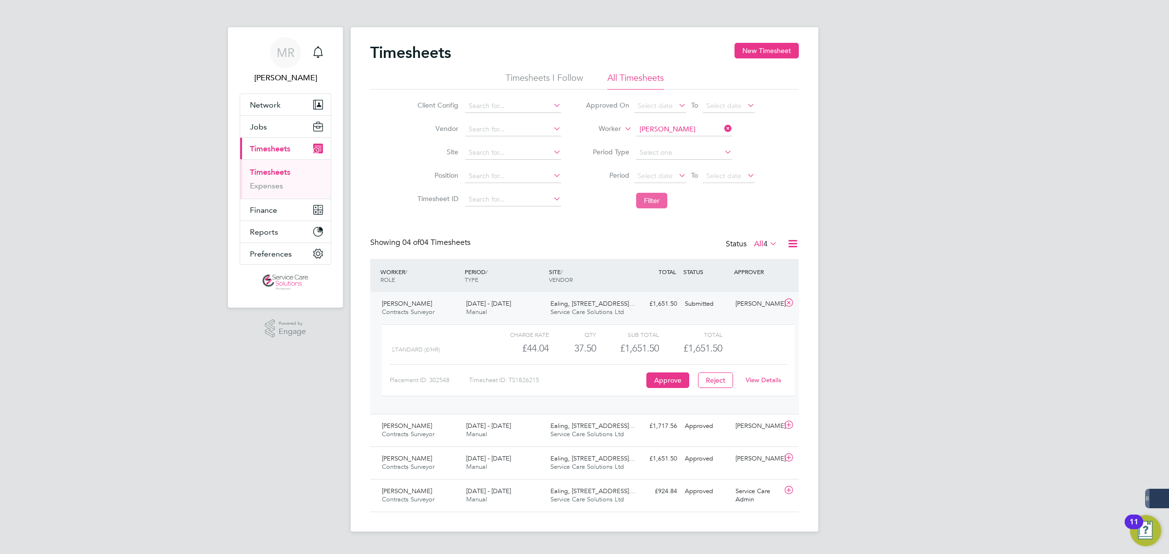
click at [651, 204] on button "Filter" at bounding box center [651, 201] width 31 height 16
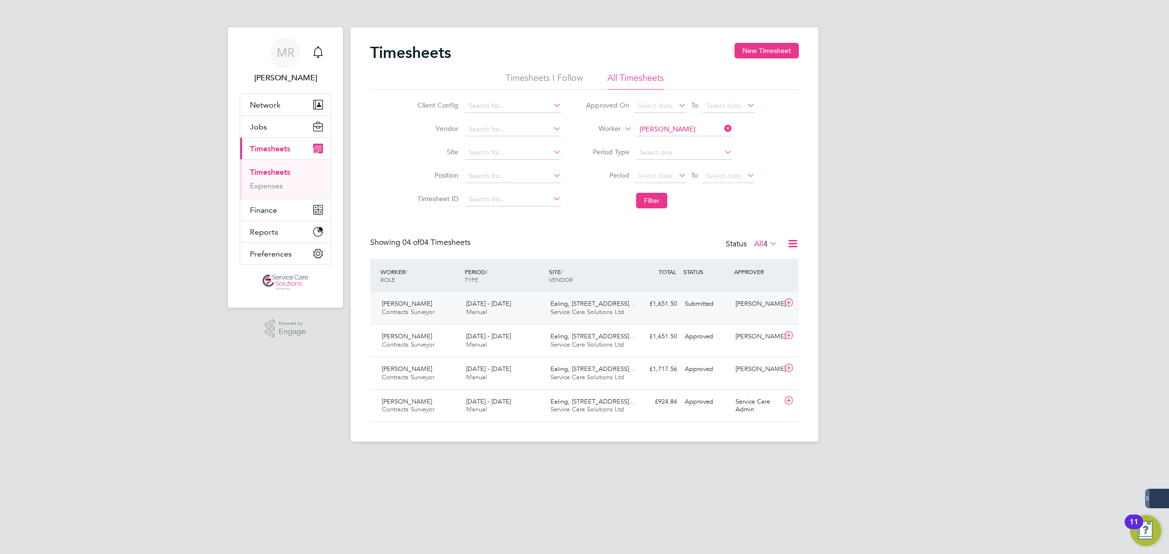
click at [722, 305] on div "Submitted" at bounding box center [706, 304] width 51 height 16
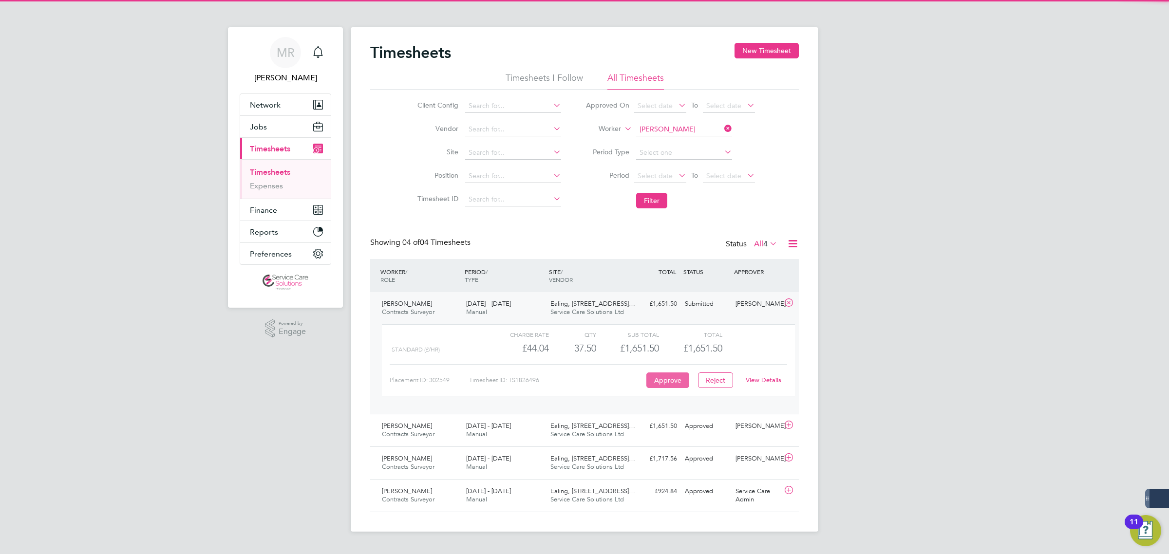
click at [678, 379] on button "Approve" at bounding box center [668, 381] width 43 height 16
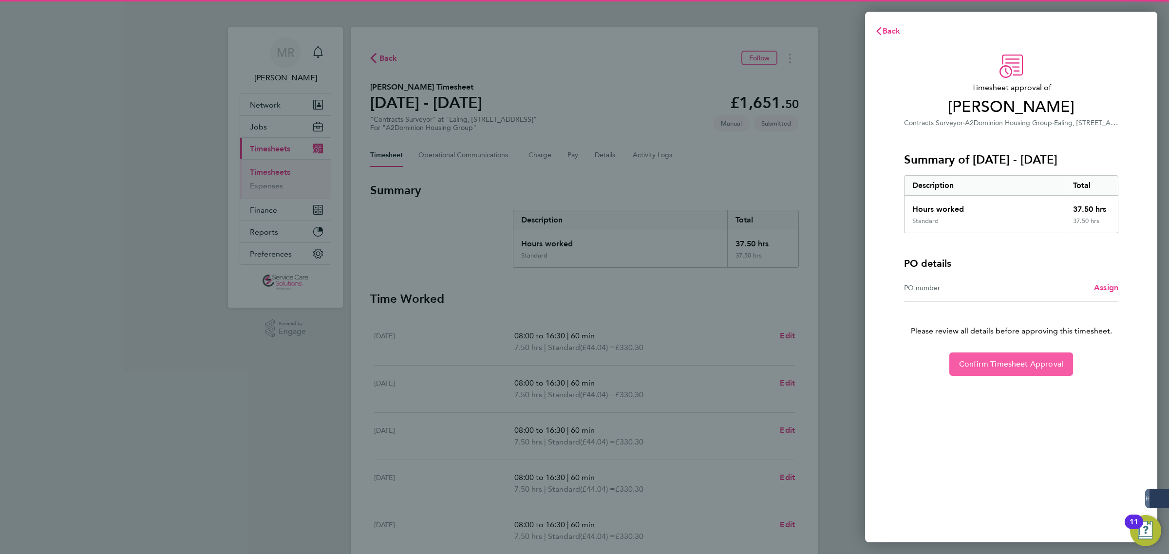
click at [973, 363] on span "Confirm Timesheet Approval" at bounding box center [1011, 365] width 104 height 10
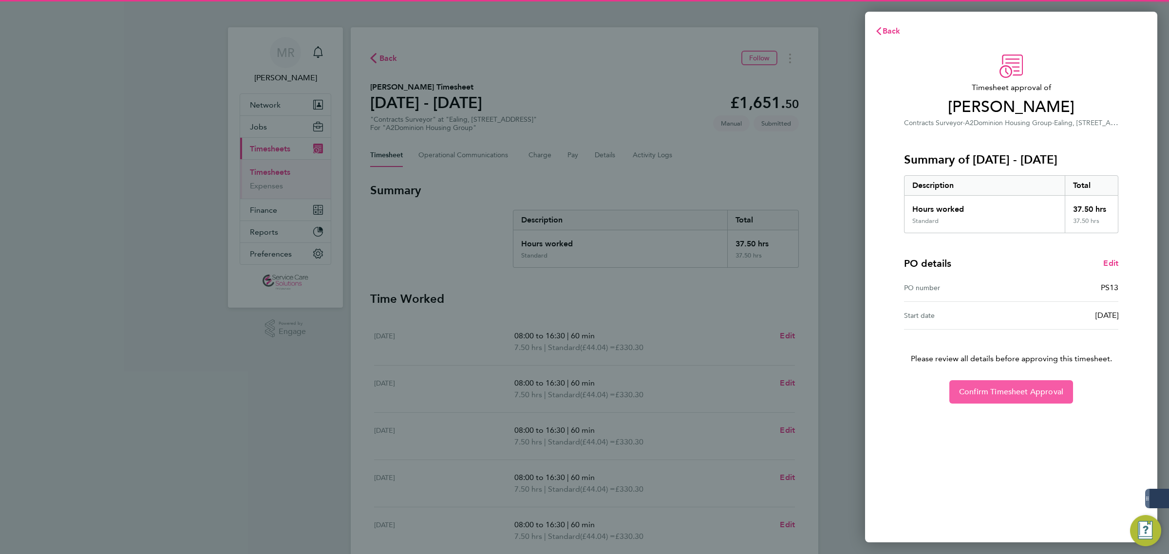
click at [980, 381] on button "Confirm Timesheet Approval" at bounding box center [1012, 392] width 124 height 23
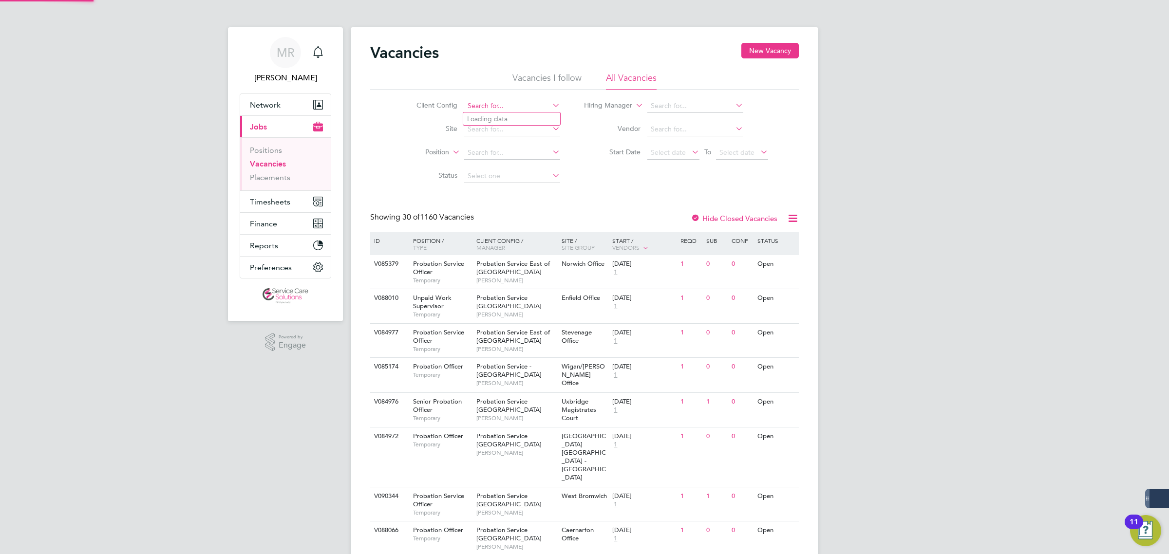
click at [536, 103] on input at bounding box center [512, 106] width 96 height 14
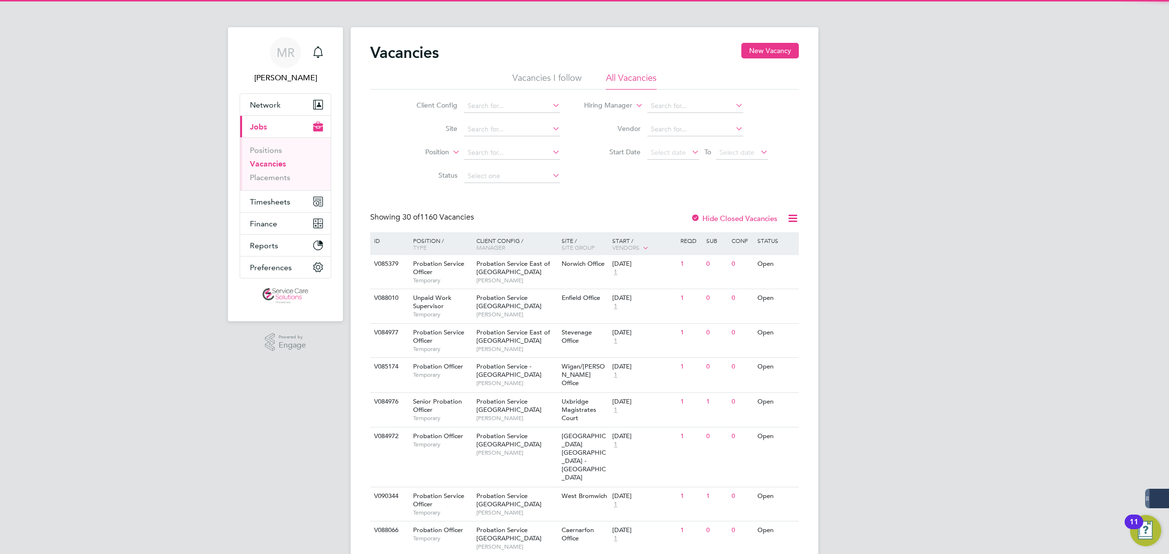
click at [551, 105] on icon at bounding box center [551, 105] width 0 height 14
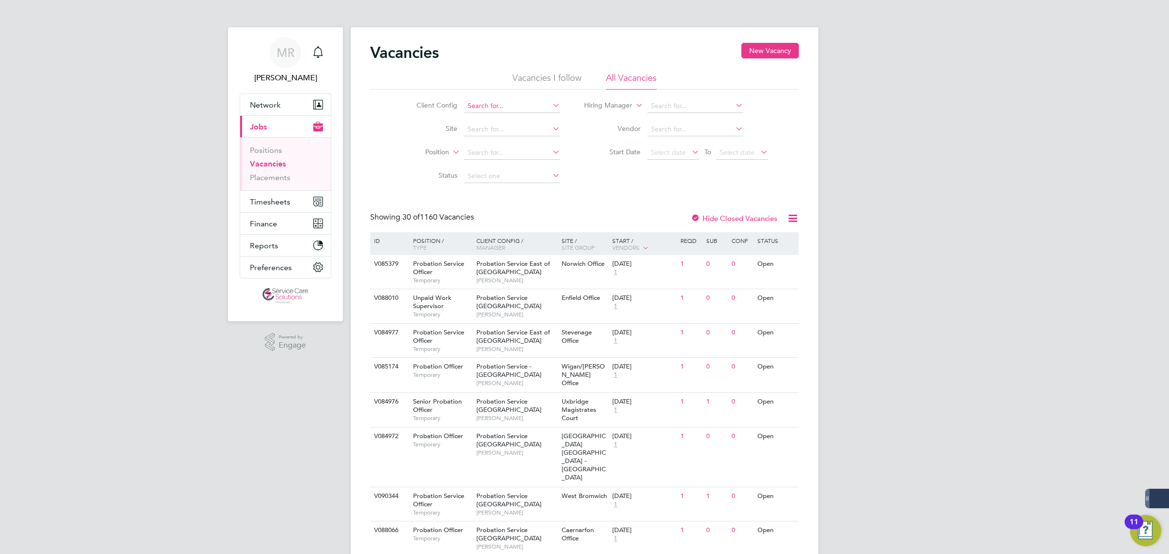
click at [491, 101] on input at bounding box center [512, 106] width 96 height 14
drag, startPoint x: 485, startPoint y: 102, endPoint x: 456, endPoint y: 101, distance: 29.3
click at [456, 101] on li "Client Config a2d" at bounding box center [480, 106] width 183 height 23
drag, startPoint x: 505, startPoint y: 100, endPoint x: 464, endPoint y: 100, distance: 40.9
click at [464, 100] on input "[PERSON_NAME]" at bounding box center [512, 106] width 96 height 14
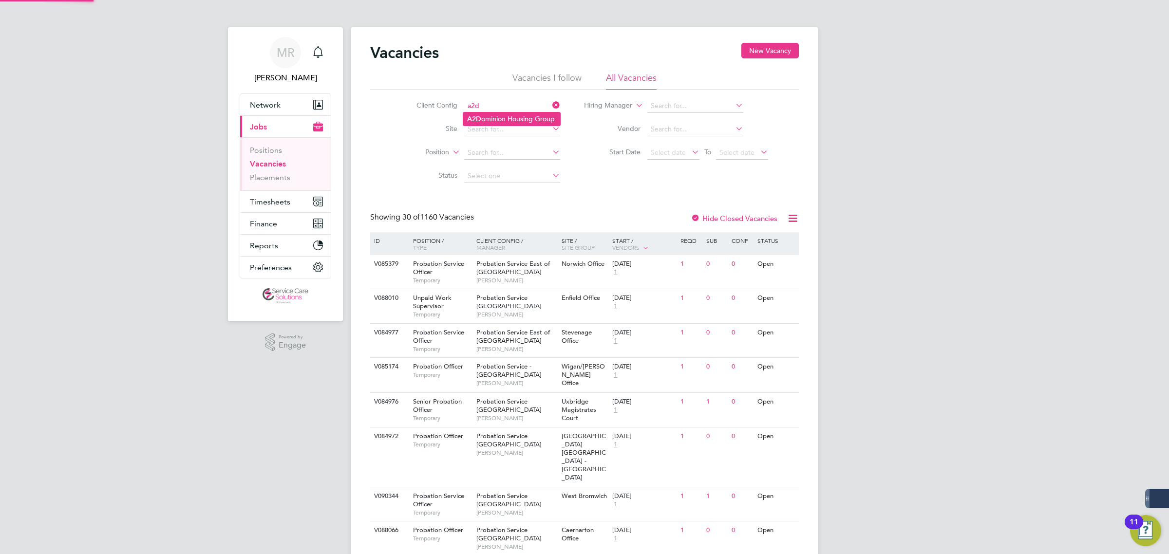
click at [532, 125] on li "A2D ominion Housing Group" at bounding box center [511, 119] width 97 height 13
type input "A2Dominion Housing Group"
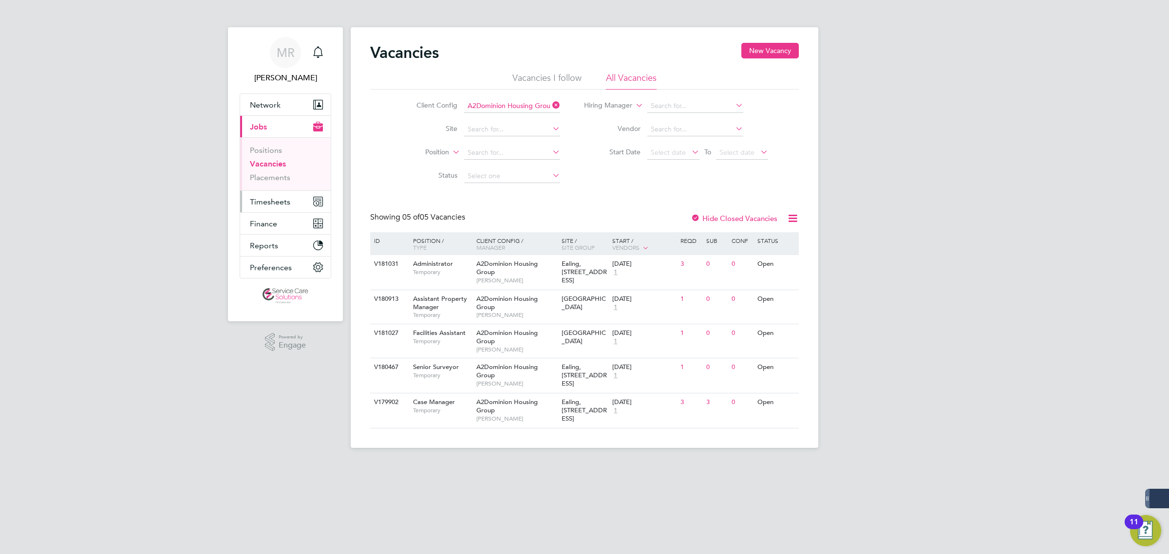
click at [274, 201] on span "Timesheets" at bounding box center [270, 201] width 40 height 9
click at [273, 162] on ul "Timesheets Expenses" at bounding box center [285, 178] width 91 height 39
click at [271, 172] on link "Timesheets" at bounding box center [270, 172] width 40 height 9
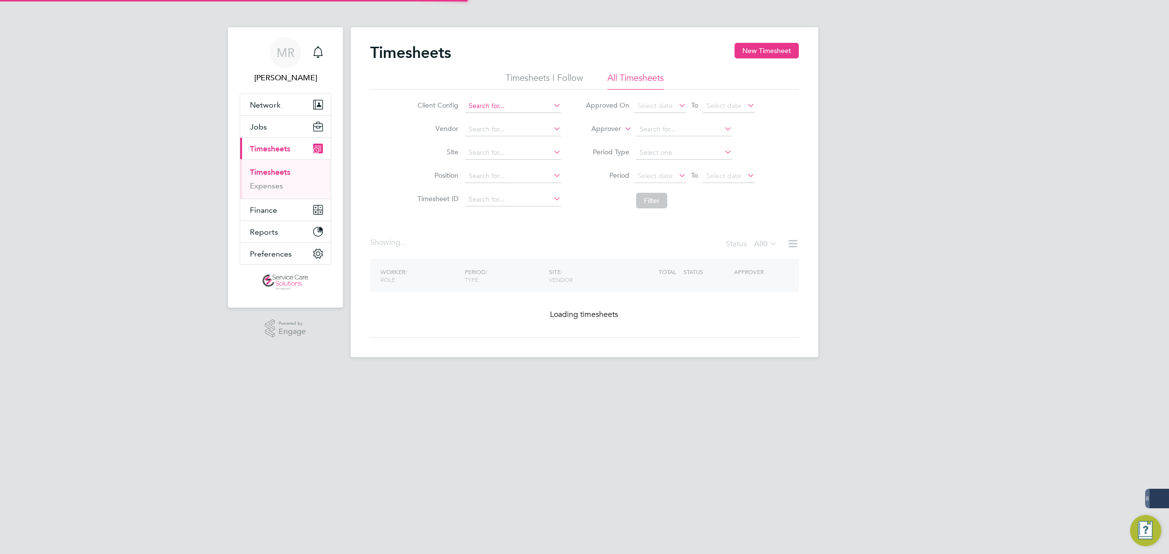
click at [475, 102] on input at bounding box center [513, 106] width 96 height 14
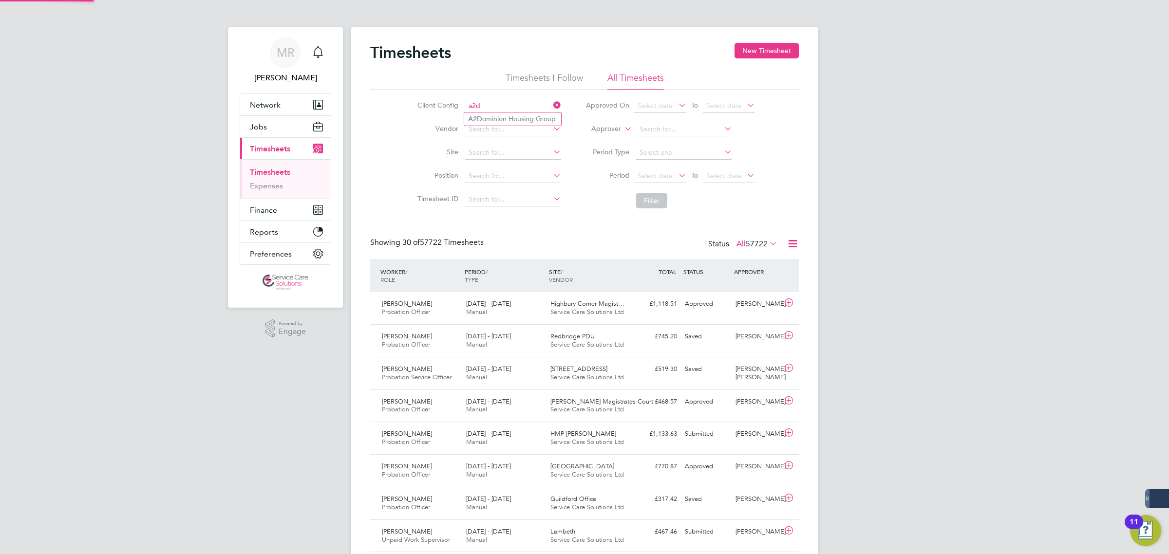
click at [539, 110] on input "a2d" at bounding box center [513, 106] width 96 height 14
click at [532, 114] on li "A2D ominion Housing Group" at bounding box center [512, 119] width 97 height 13
type input "A2Dominion Housing Group"
click at [655, 172] on span "Select date" at bounding box center [655, 176] width 35 height 9
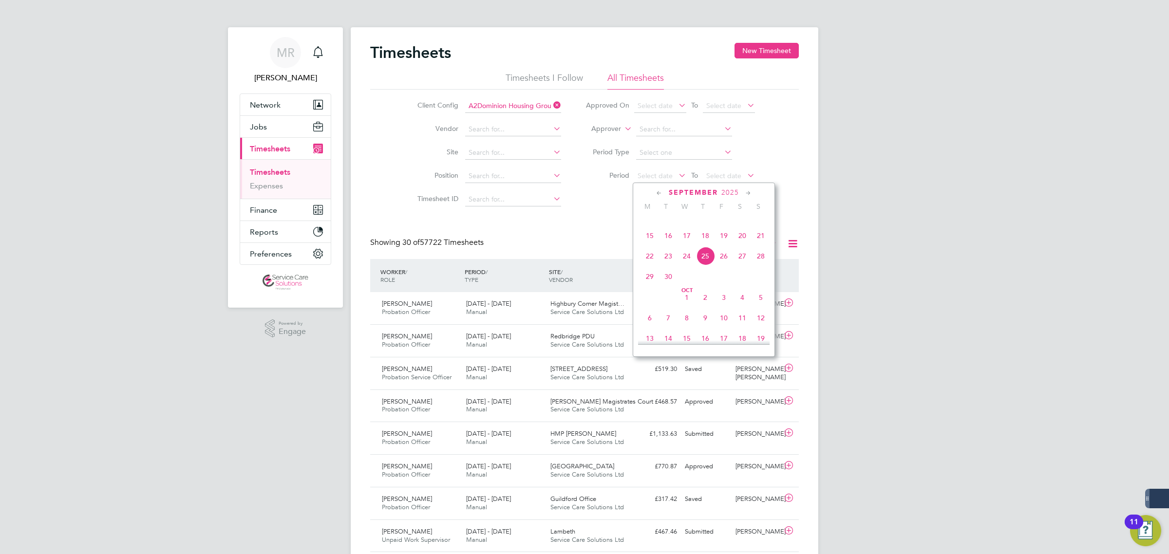
click at [658, 194] on icon at bounding box center [659, 193] width 9 height 11
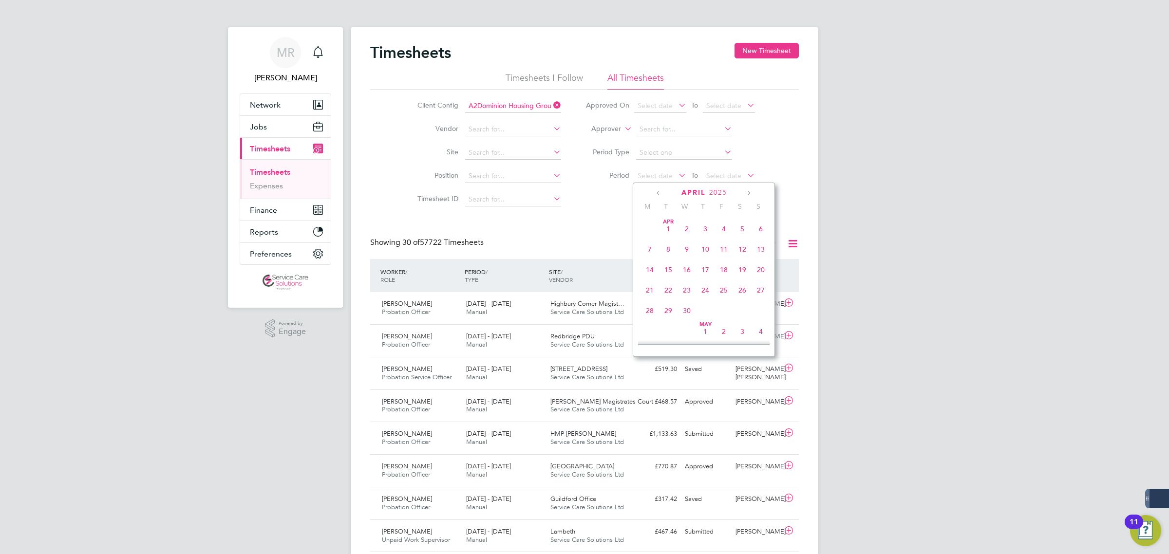
click at [658, 194] on icon at bounding box center [659, 193] width 9 height 11
click at [657, 194] on icon at bounding box center [659, 193] width 9 height 11
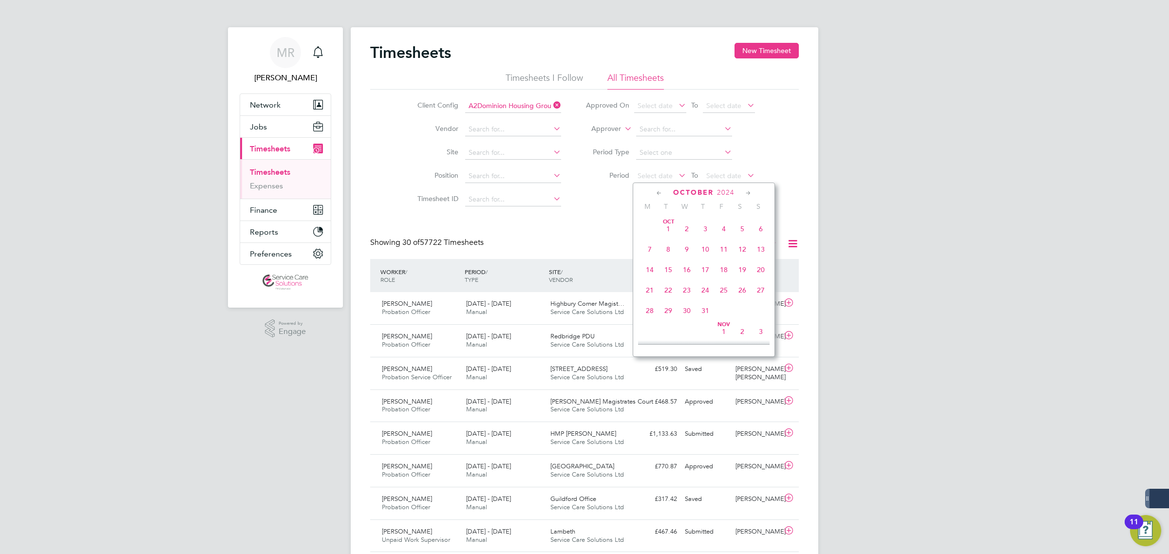
click at [657, 194] on icon at bounding box center [659, 193] width 9 height 11
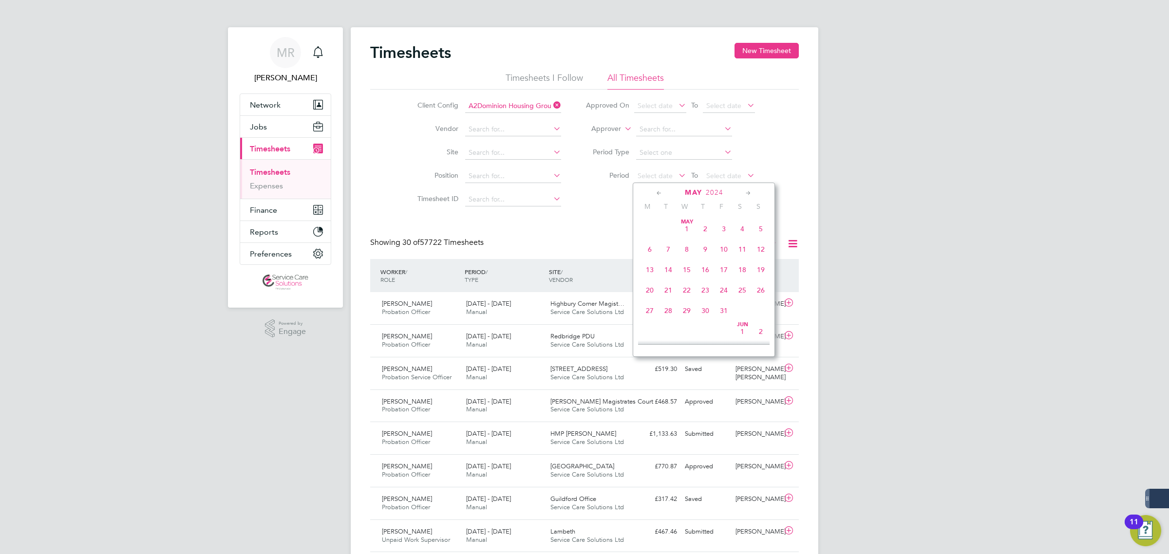
click at [657, 194] on icon at bounding box center [659, 193] width 9 height 11
click at [648, 229] on span "[DATE]" at bounding box center [650, 229] width 19 height 19
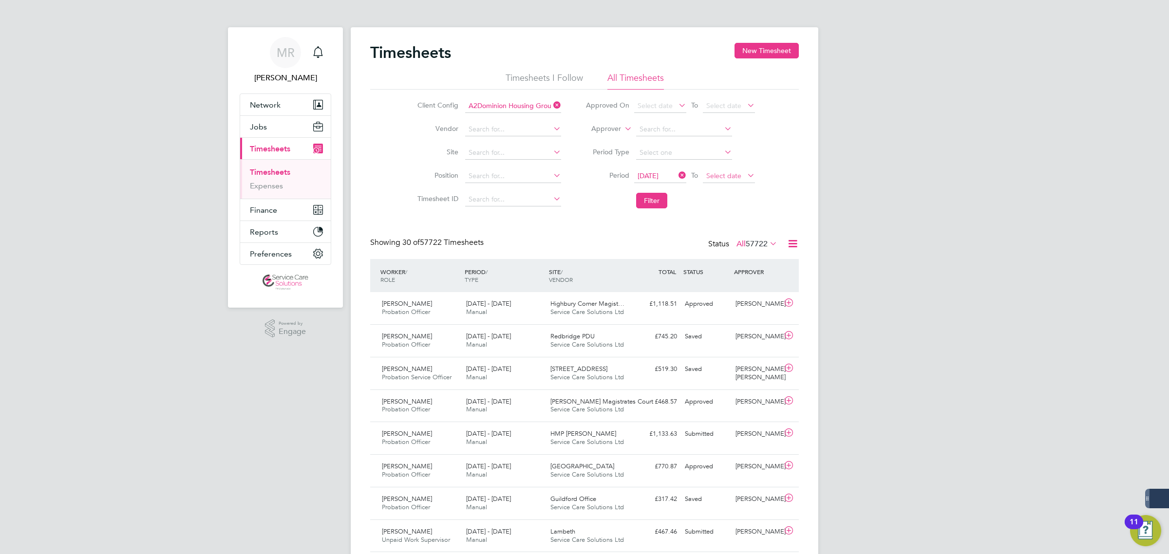
click at [719, 177] on span "Select date" at bounding box center [723, 176] width 35 height 9
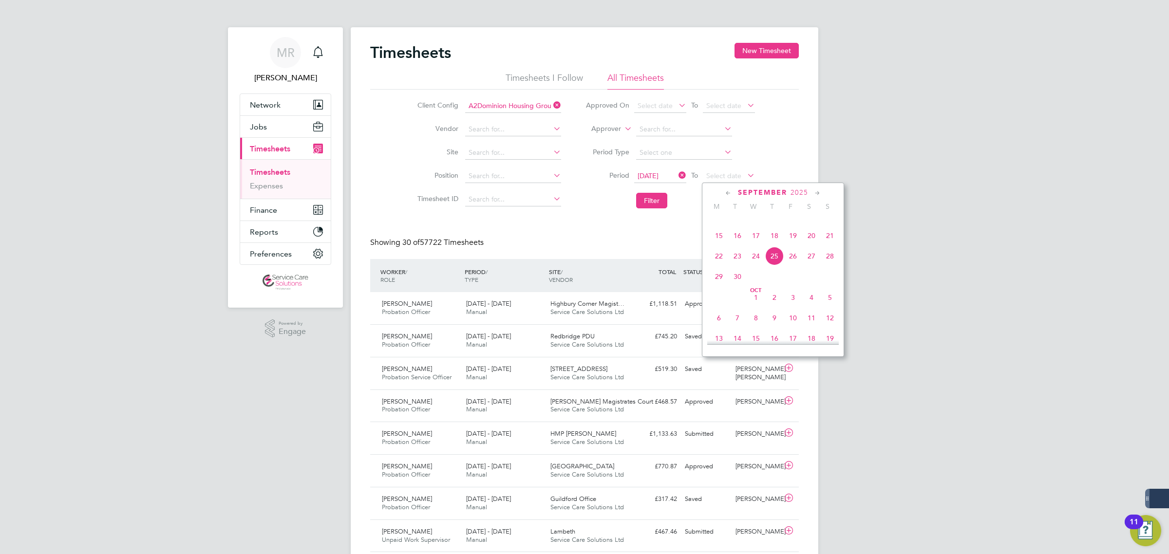
click at [727, 191] on icon at bounding box center [728, 193] width 9 height 11
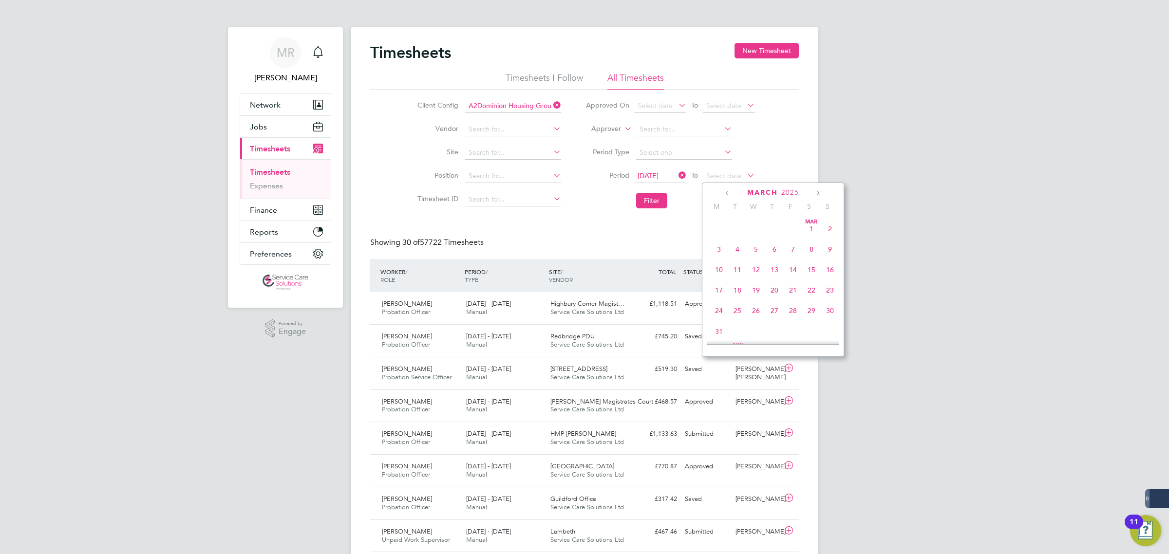
click at [727, 191] on icon at bounding box center [728, 193] width 9 height 11
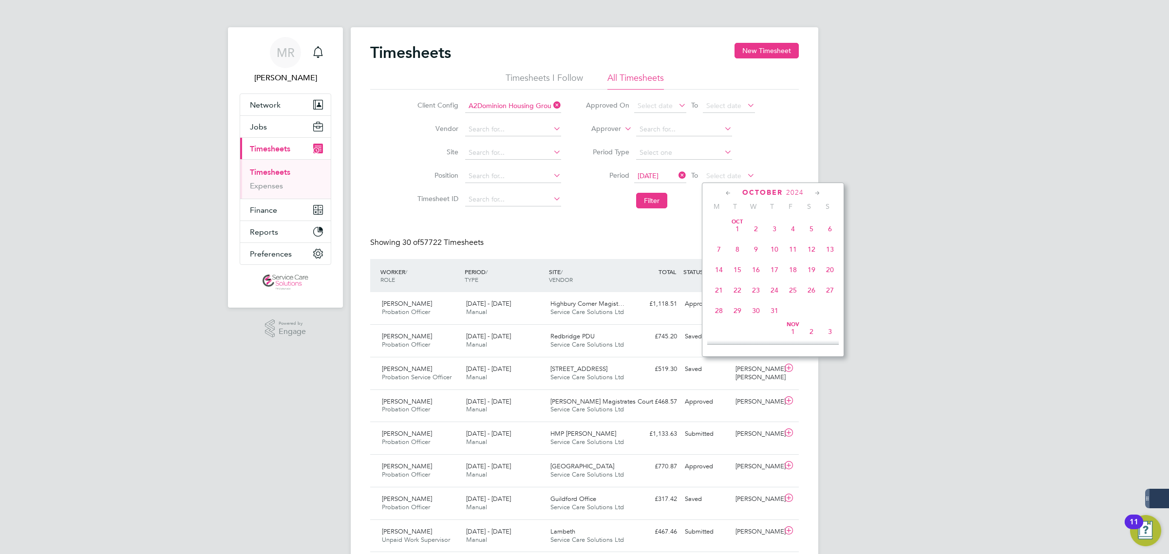
click at [815, 192] on icon at bounding box center [817, 193] width 9 height 11
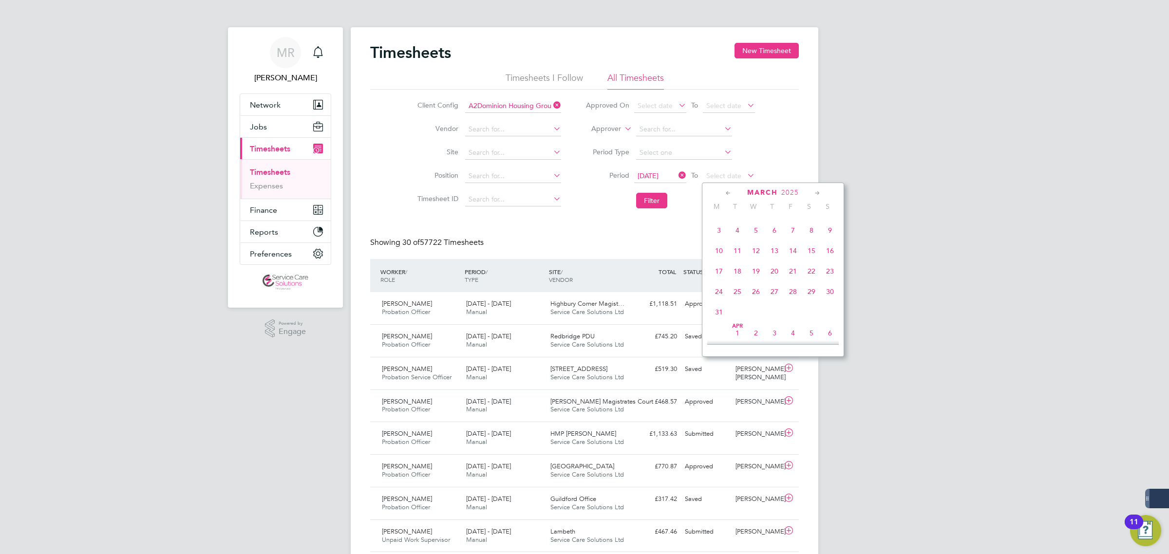
click at [833, 301] on span "30" at bounding box center [830, 292] width 19 height 19
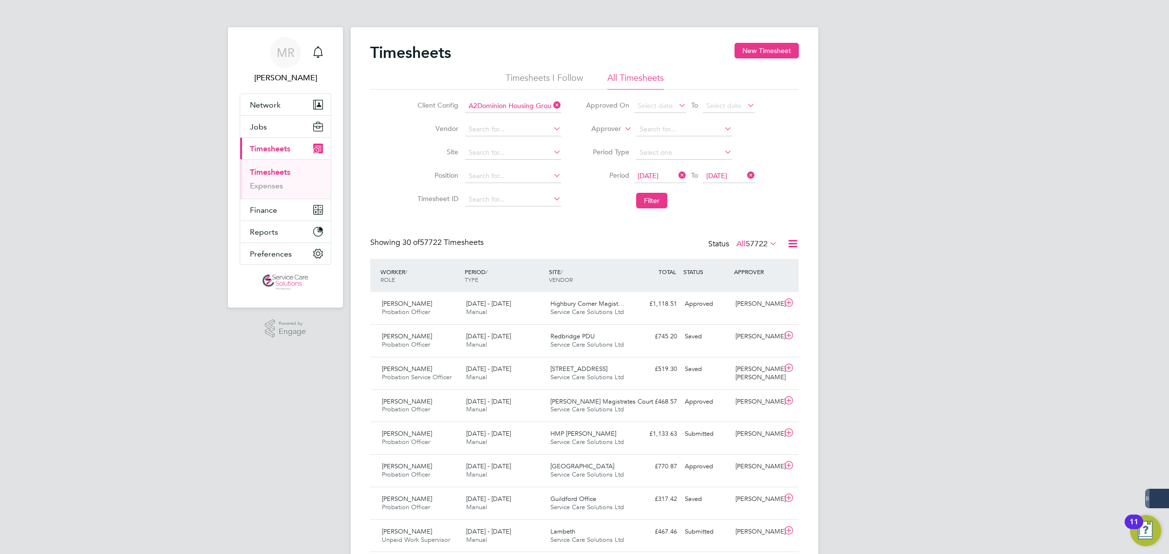
click at [652, 210] on li "Filter" at bounding box center [670, 200] width 194 height 25
click at [653, 197] on button "Filter" at bounding box center [651, 201] width 31 height 16
click at [795, 248] on icon at bounding box center [793, 244] width 12 height 12
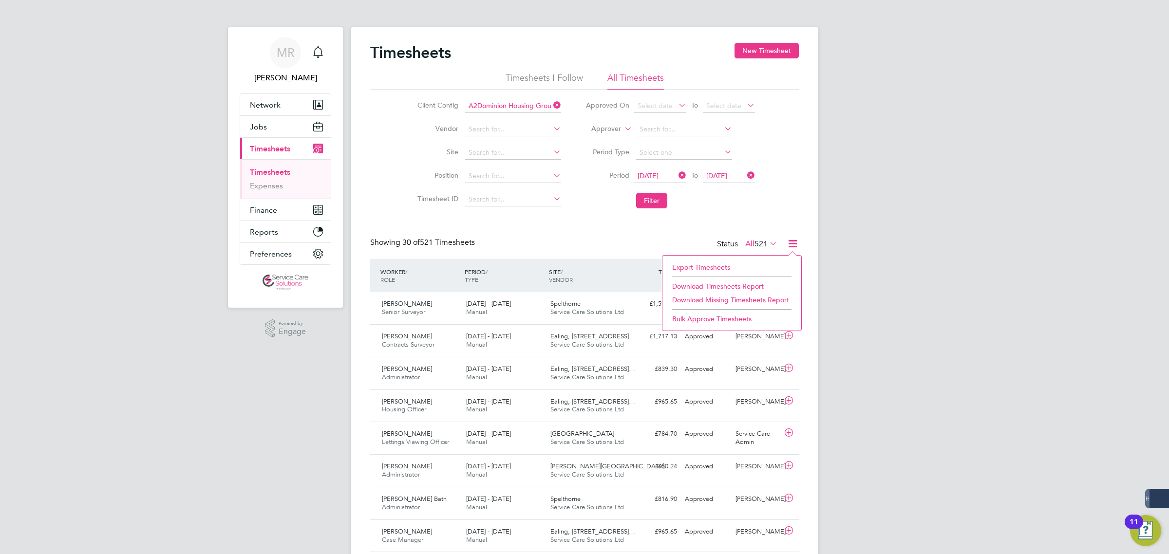
click at [722, 286] on li "Download Timesheets Report" at bounding box center [731, 287] width 129 height 14
click at [750, 244] on label "All 521" at bounding box center [761, 244] width 32 height 10
click at [768, 243] on icon at bounding box center [768, 244] width 0 height 14
click at [763, 239] on div "Status All 521" at bounding box center [748, 245] width 62 height 14
click at [764, 247] on span "521" at bounding box center [761, 244] width 13 height 10
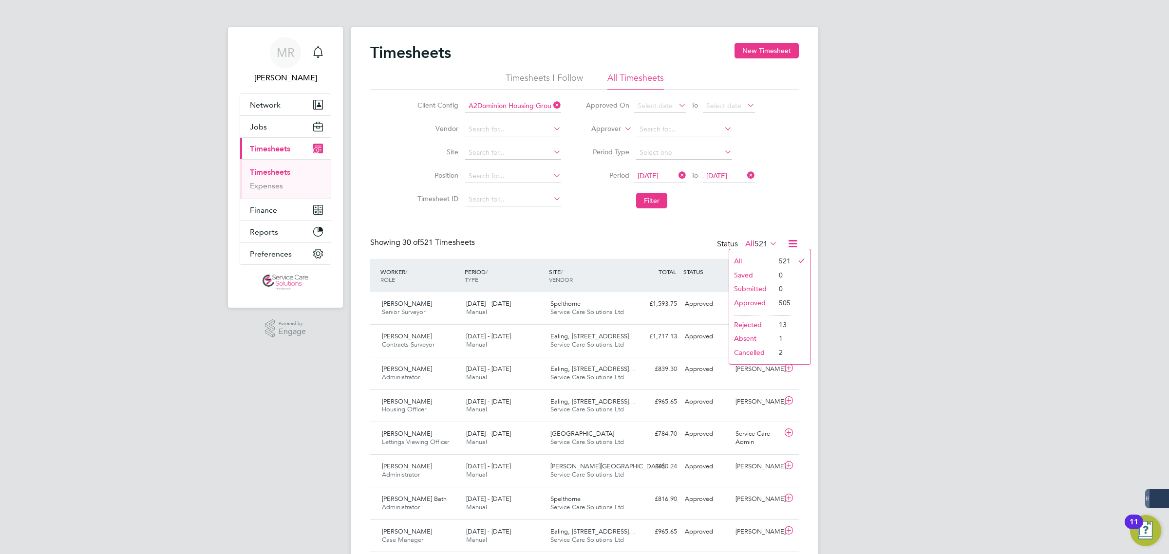
click at [264, 186] on link "Expenses" at bounding box center [266, 185] width 33 height 9
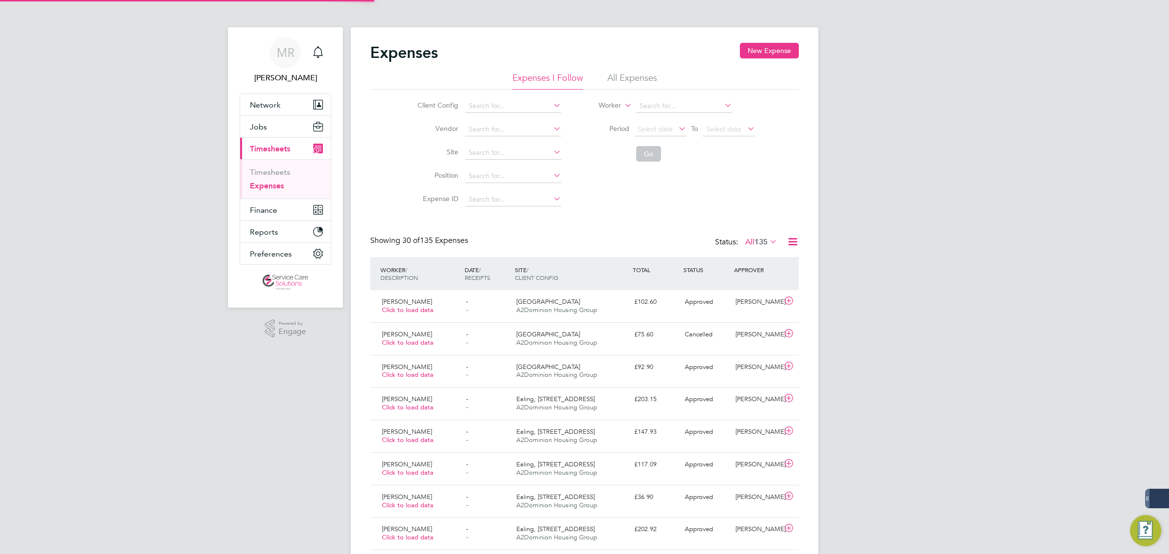
scroll to position [24, 84]
click at [620, 74] on li "All Expenses" at bounding box center [633, 81] width 50 height 18
click at [648, 105] on input at bounding box center [684, 106] width 96 height 14
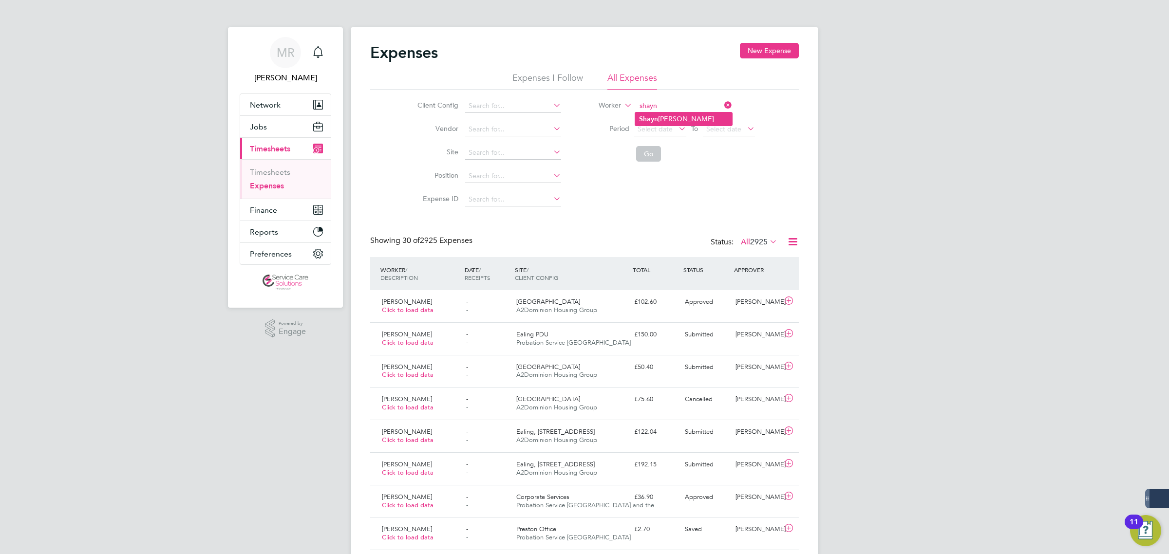
click at [669, 117] on li "[PERSON_NAME]" at bounding box center [683, 119] width 97 height 13
type input "[PERSON_NAME]"
click at [654, 152] on button "Go" at bounding box center [648, 154] width 25 height 16
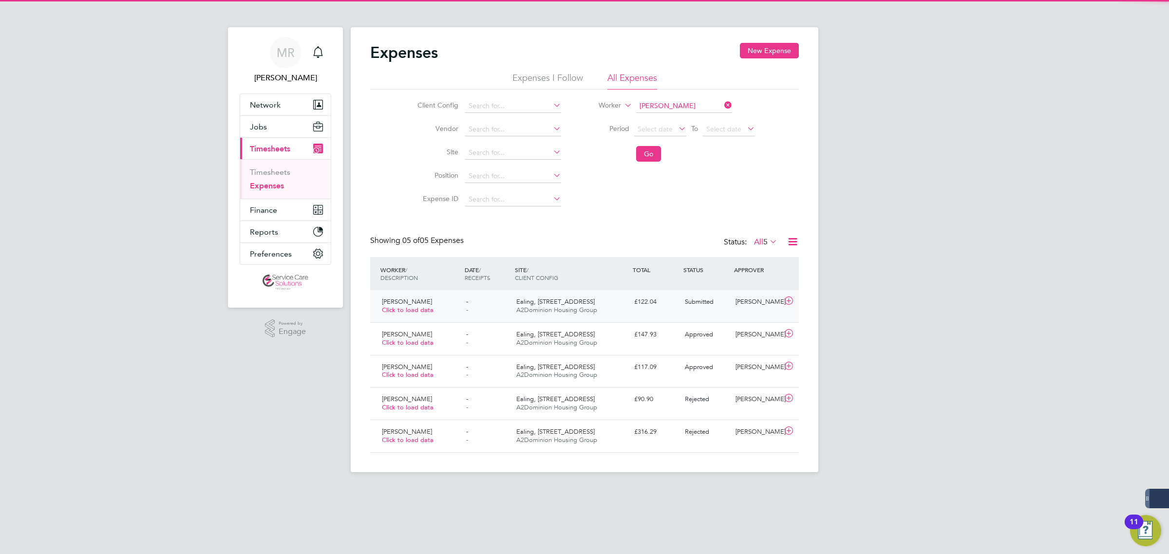
drag, startPoint x: 692, startPoint y: 318, endPoint x: 702, endPoint y: 320, distance: 10.0
click at [692, 317] on div "[PERSON_NAME] Click to load data - - Ealing, [STREET_ADDRESS] Housing Group £12…" at bounding box center [584, 306] width 429 height 32
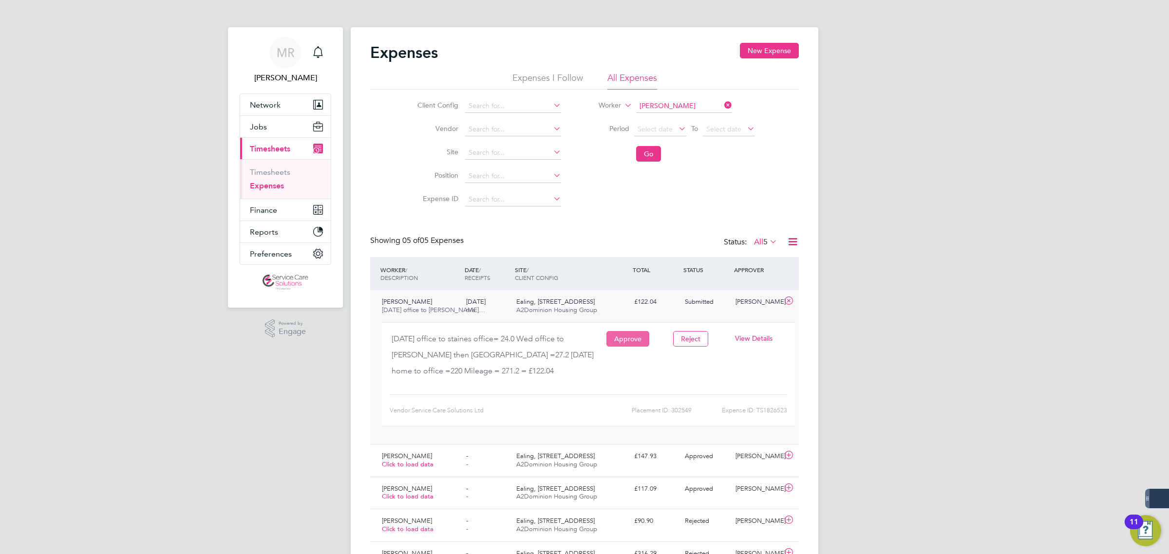
click at [630, 339] on button "Approve" at bounding box center [628, 339] width 43 height 16
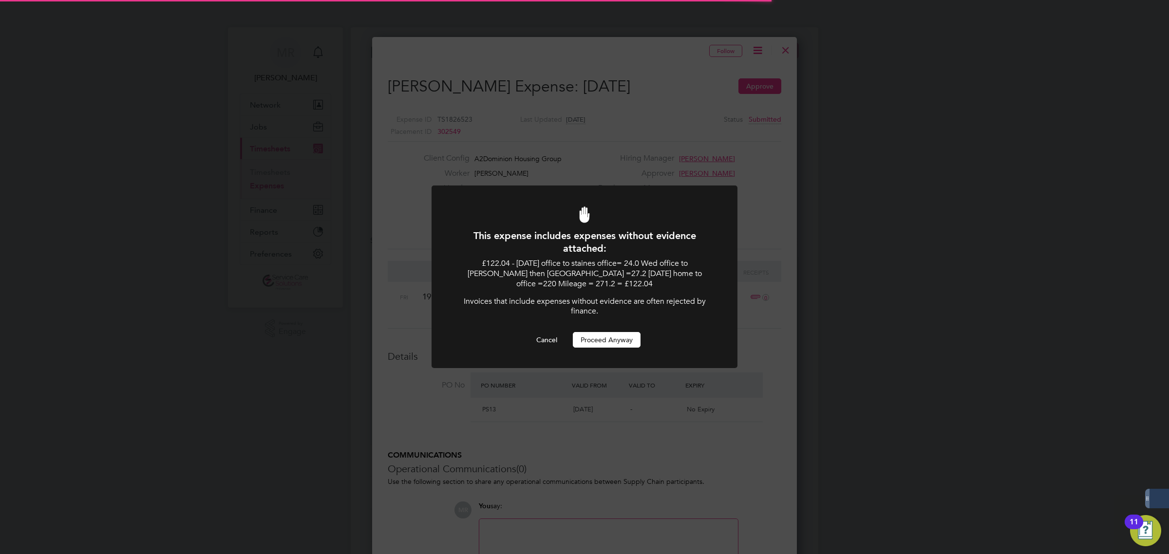
click at [614, 342] on button "Proceed Anyway" at bounding box center [607, 340] width 68 height 16
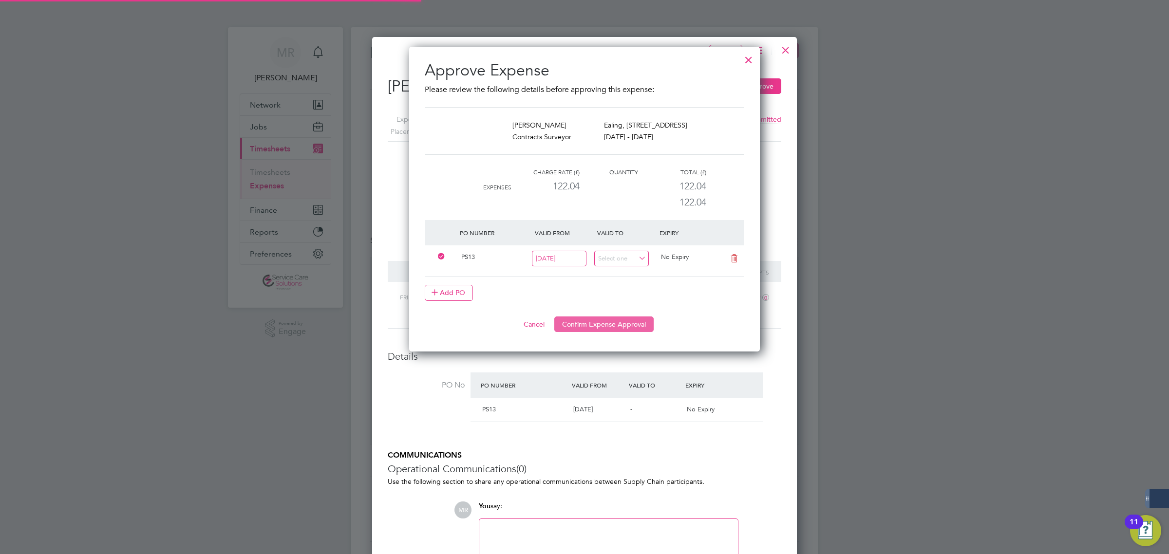
click at [607, 324] on button "Confirm Expense Approval" at bounding box center [603, 325] width 99 height 16
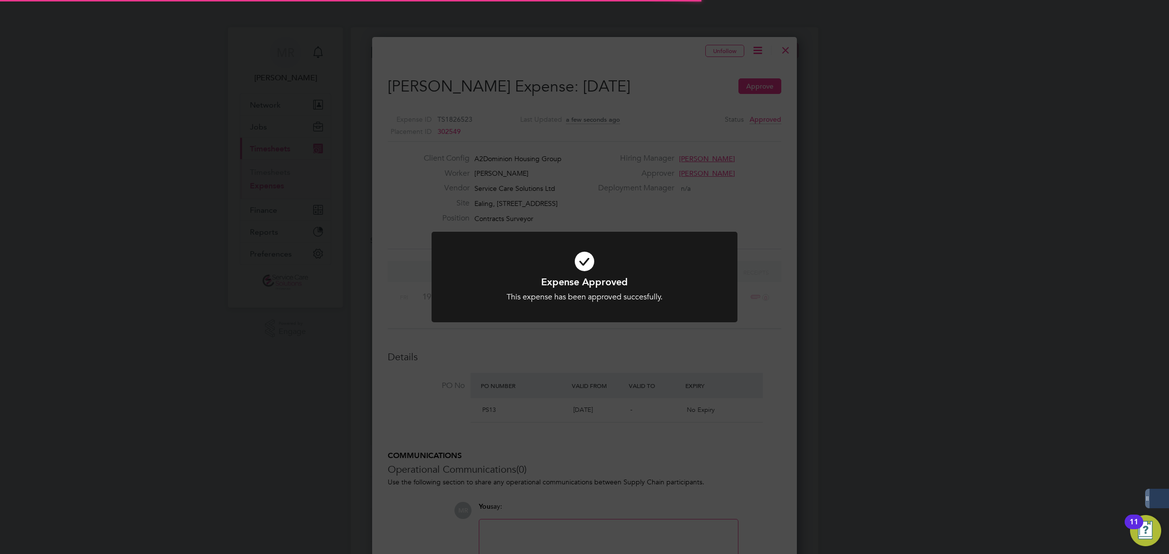
click at [775, 56] on div "Expense Approved This expense has been approved succesfully. Cancel Okay" at bounding box center [584, 277] width 1169 height 554
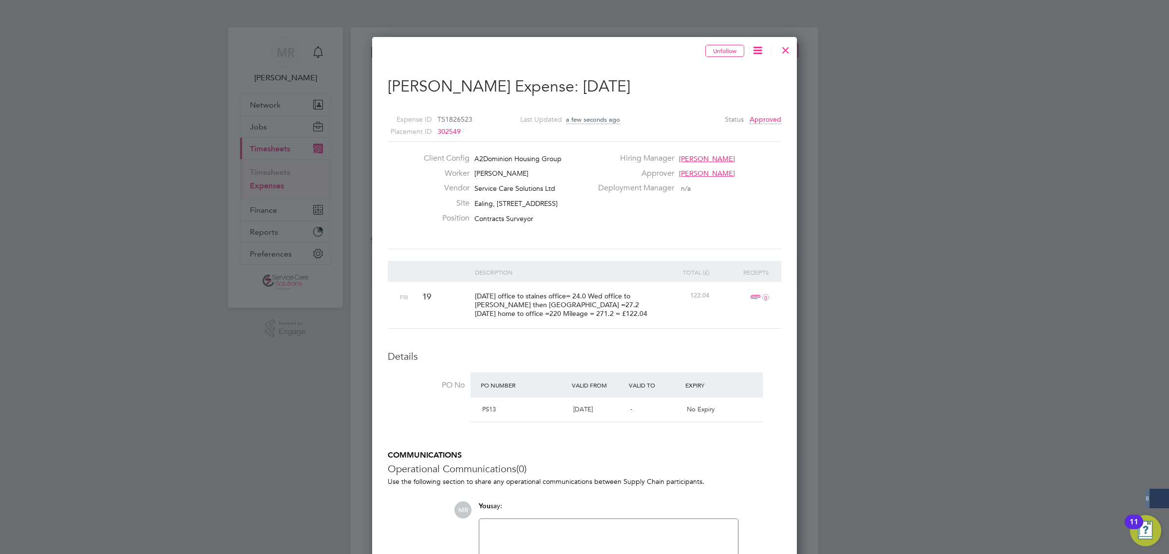
click at [785, 48] on div at bounding box center [786, 48] width 18 height 18
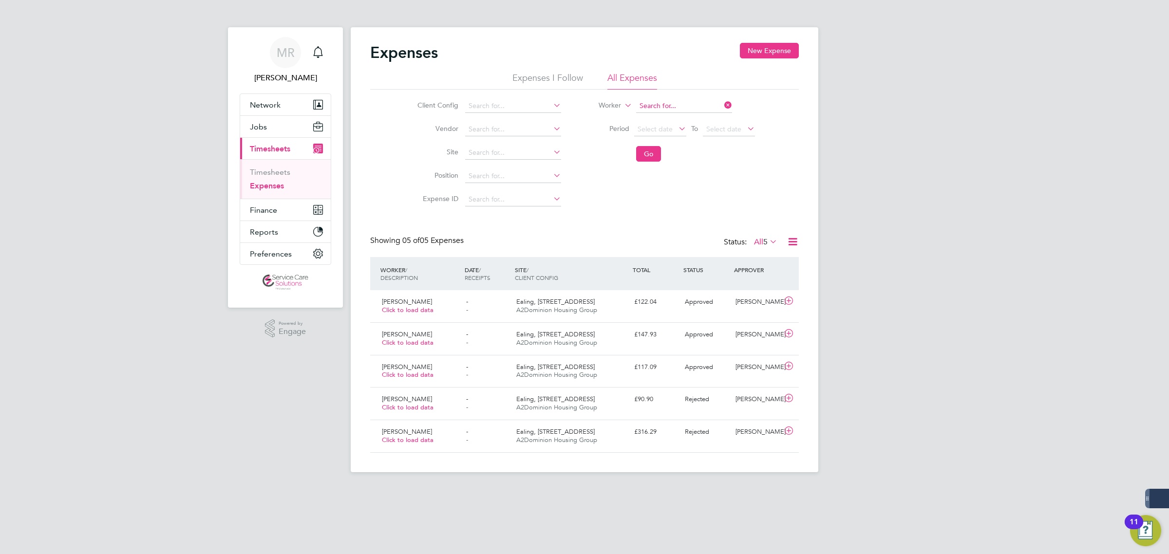
click at [690, 105] on input at bounding box center [684, 106] width 96 height 14
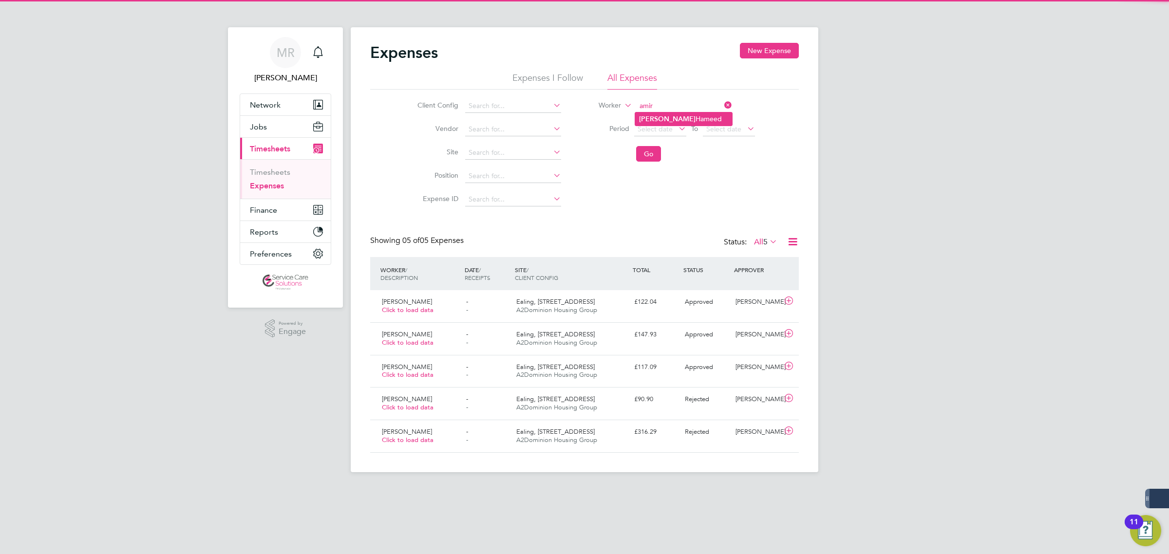
click at [693, 120] on li "[PERSON_NAME]" at bounding box center [683, 119] width 97 height 13
type input "[PERSON_NAME]"
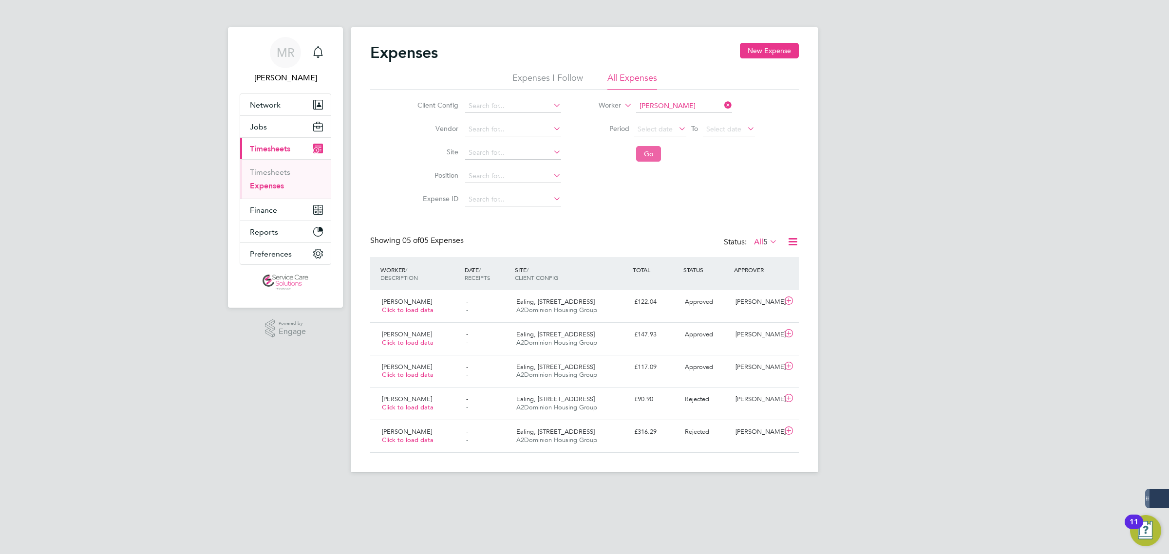
click at [644, 155] on button "Go" at bounding box center [648, 154] width 25 height 16
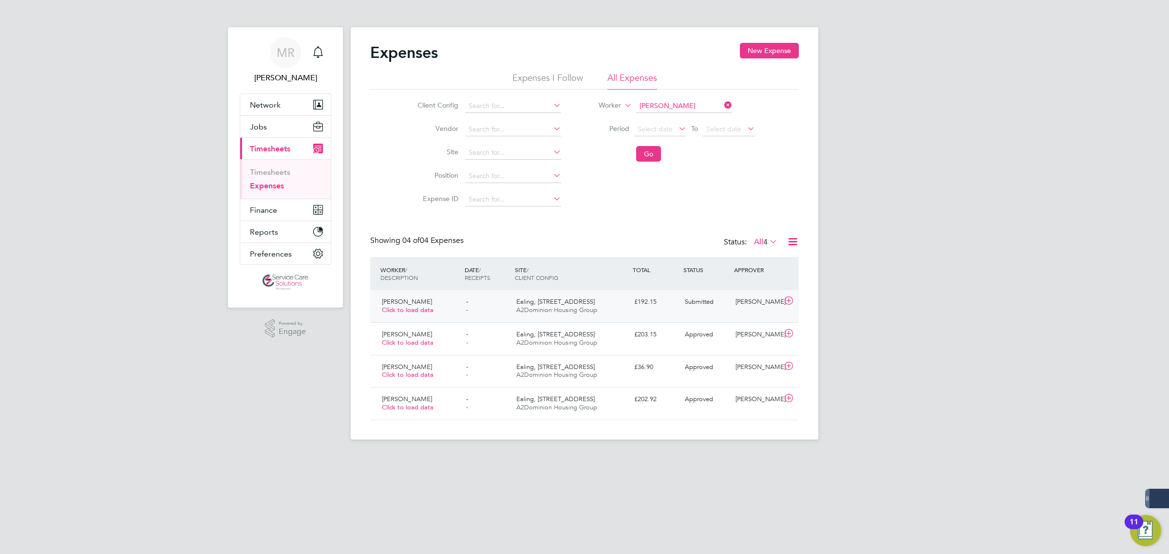
click at [702, 307] on div "Submitted" at bounding box center [706, 302] width 51 height 16
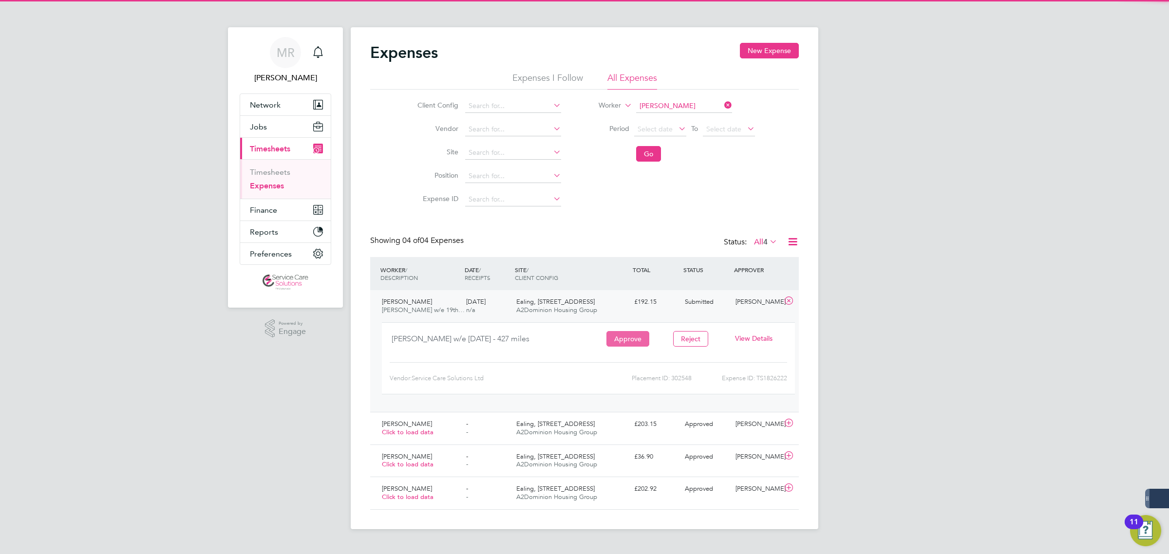
click at [636, 338] on button "Approve" at bounding box center [628, 339] width 43 height 16
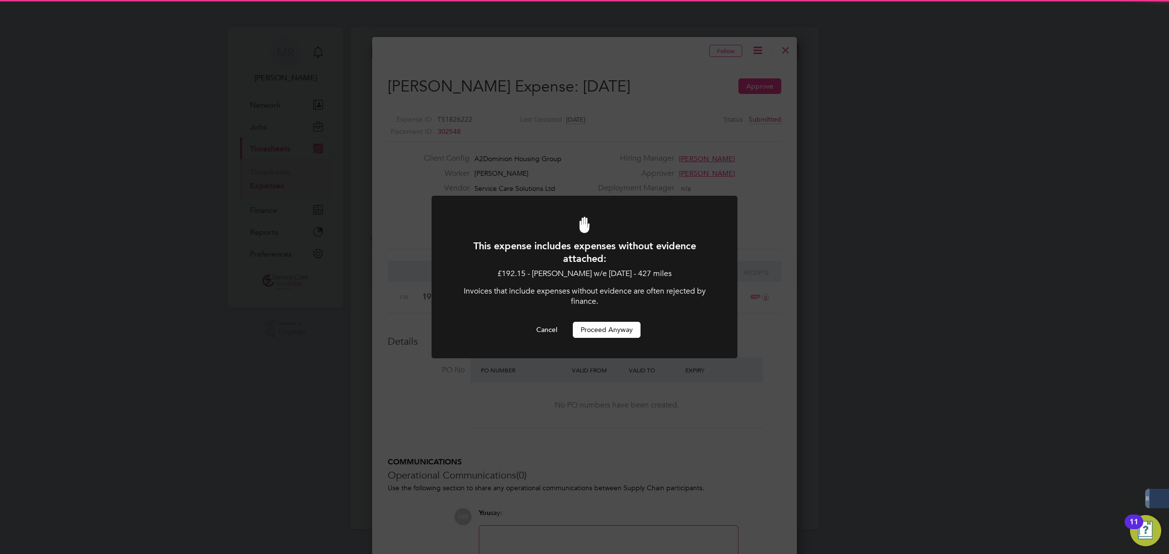
click at [612, 335] on button "Proceed Anyway" at bounding box center [607, 330] width 68 height 16
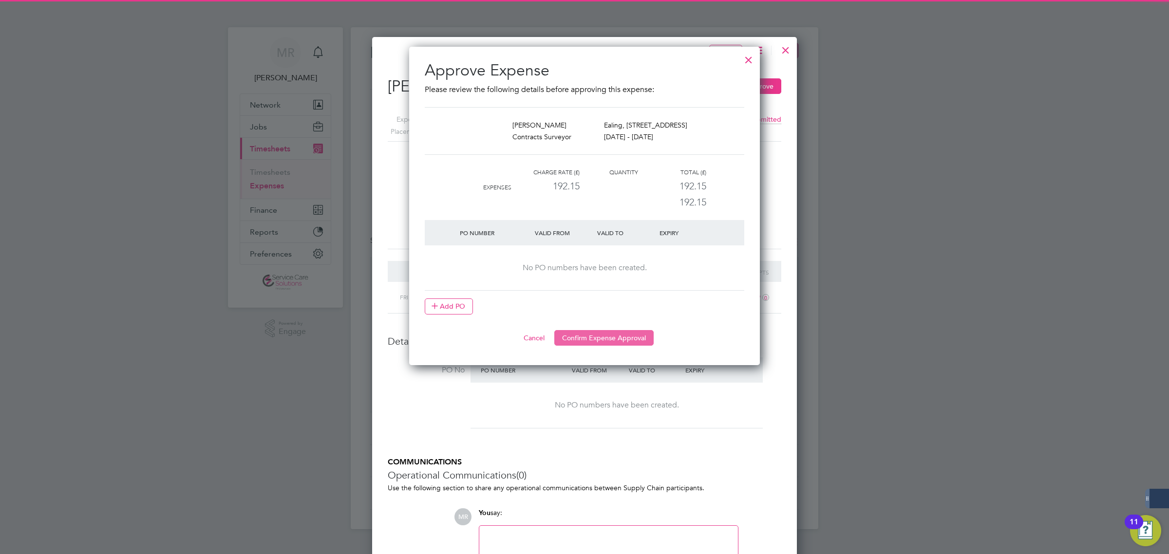
click at [610, 337] on button "Confirm Expense Approval" at bounding box center [603, 338] width 99 height 16
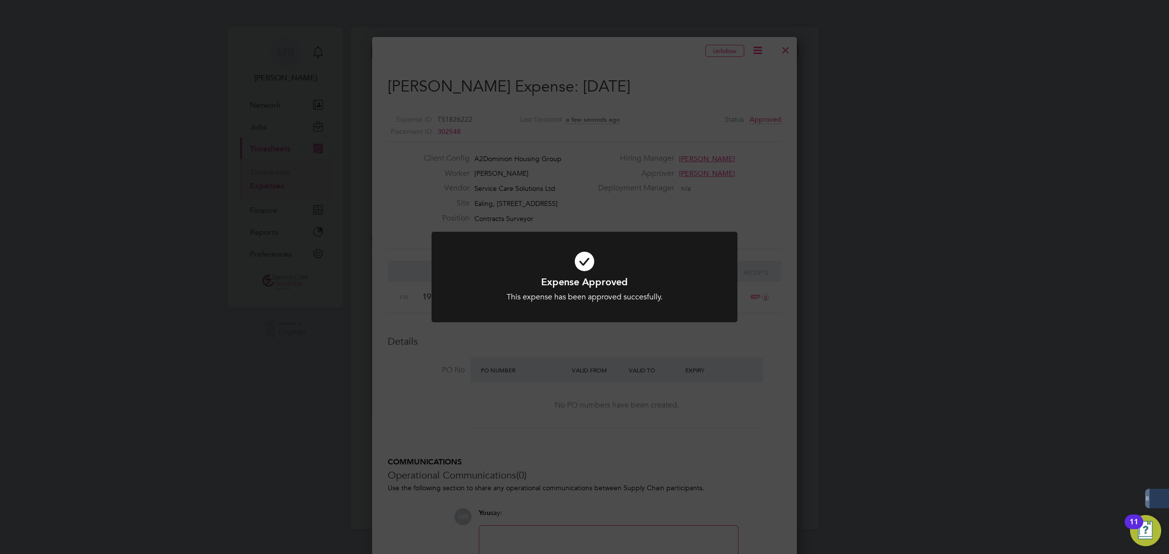
click at [890, 242] on div "Expense Approved This expense has been approved succesfully. Cancel Okay" at bounding box center [584, 277] width 1169 height 554
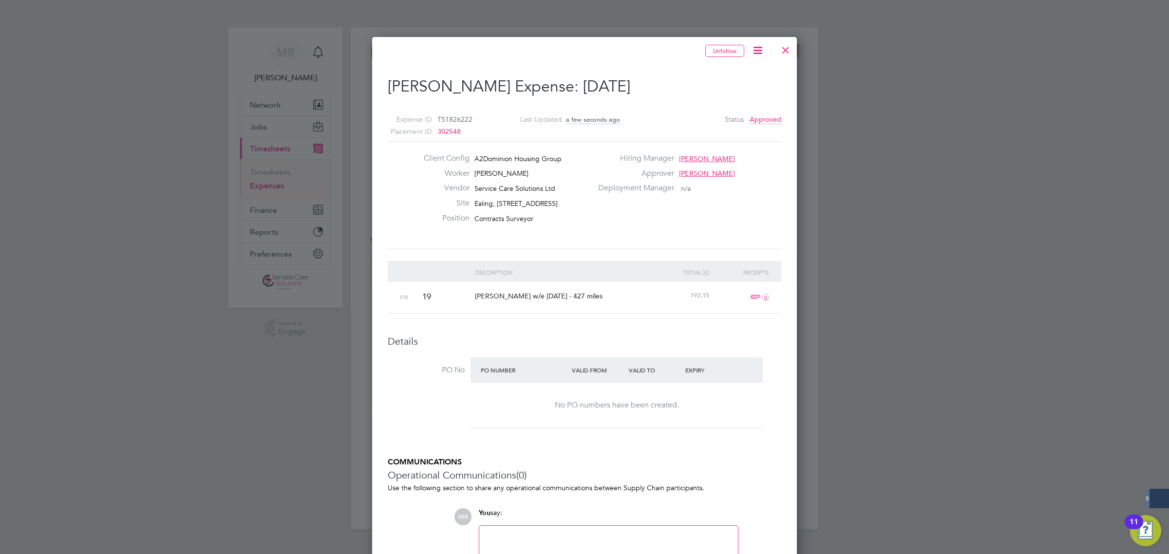
click at [790, 49] on div at bounding box center [786, 48] width 18 height 18
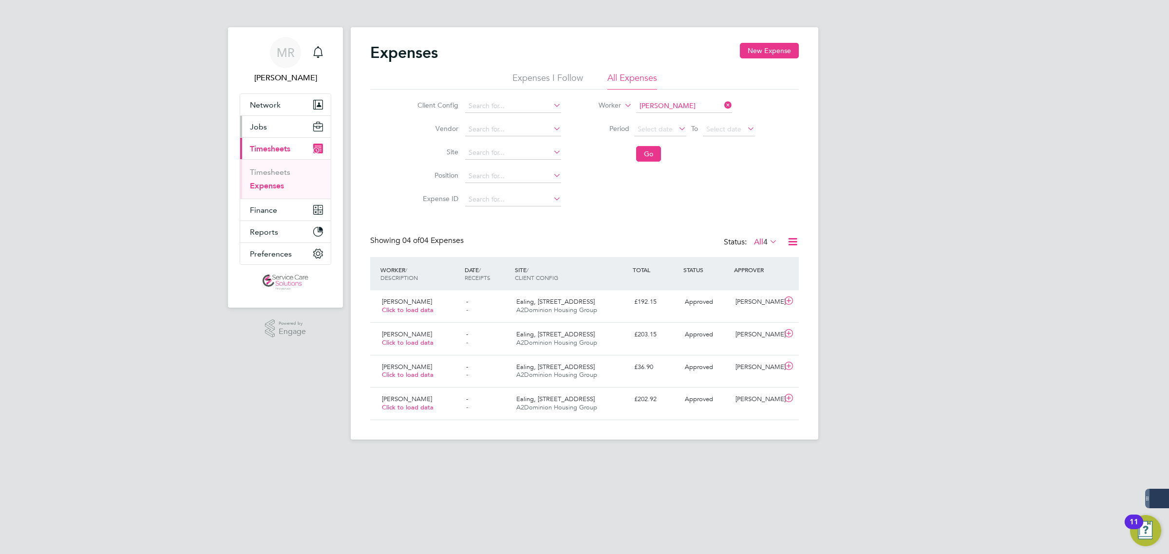
click at [261, 129] on span "Jobs" at bounding box center [258, 126] width 17 height 9
click at [269, 206] on span "Timesheets" at bounding box center [270, 201] width 40 height 9
click at [256, 173] on link "Timesheets" at bounding box center [270, 172] width 40 height 9
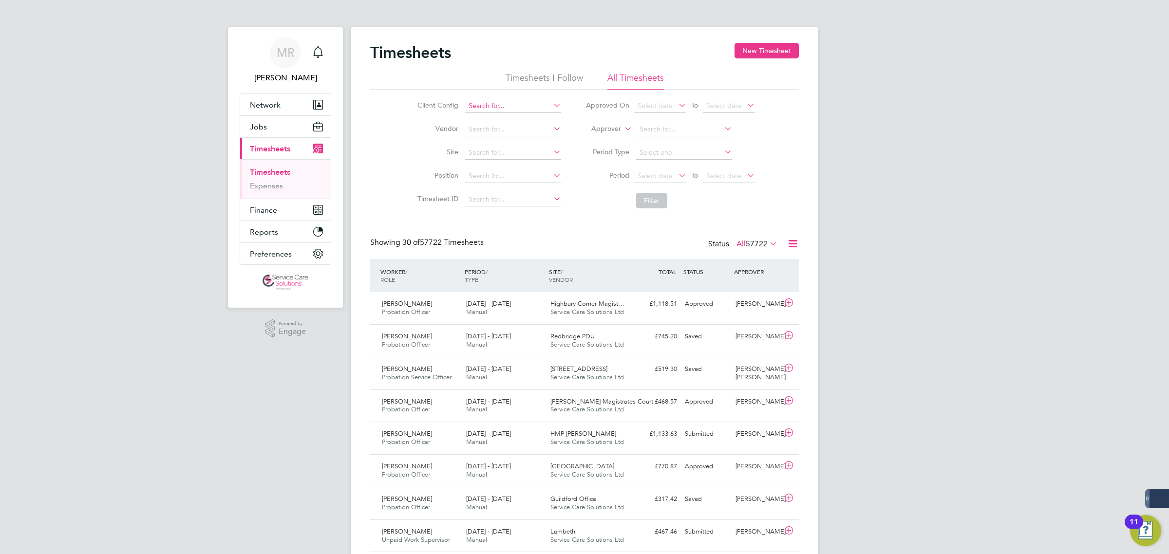
scroll to position [24, 84]
click at [505, 105] on input at bounding box center [513, 106] width 96 height 14
click at [497, 103] on input at bounding box center [513, 106] width 96 height 14
click at [515, 157] on li "South ern Housing" at bounding box center [515, 158] width 103 height 13
type input "Southern Housing"
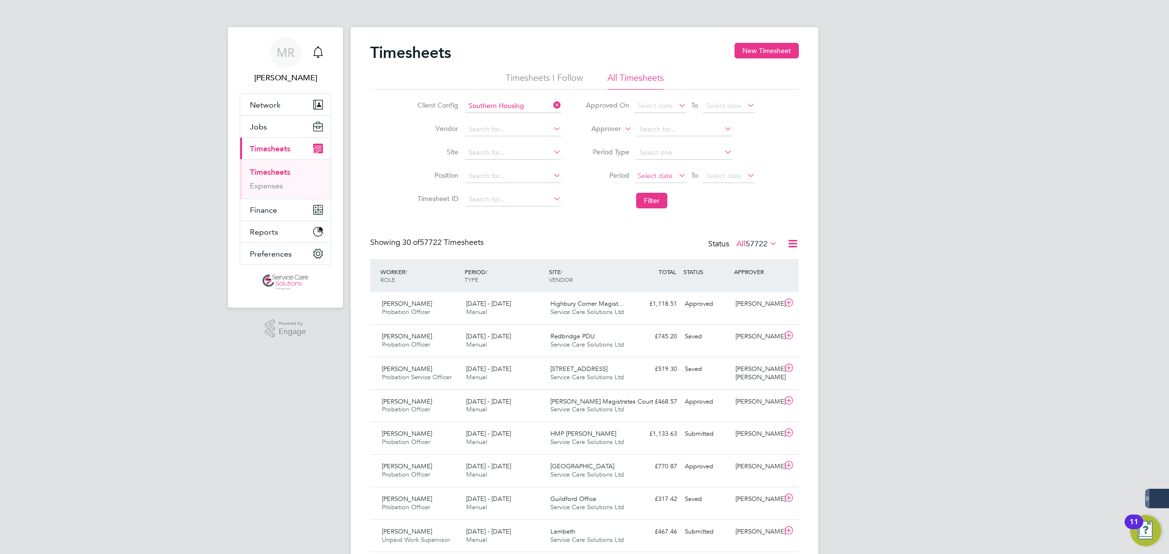
click at [642, 173] on span "Select date" at bounding box center [655, 176] width 35 height 9
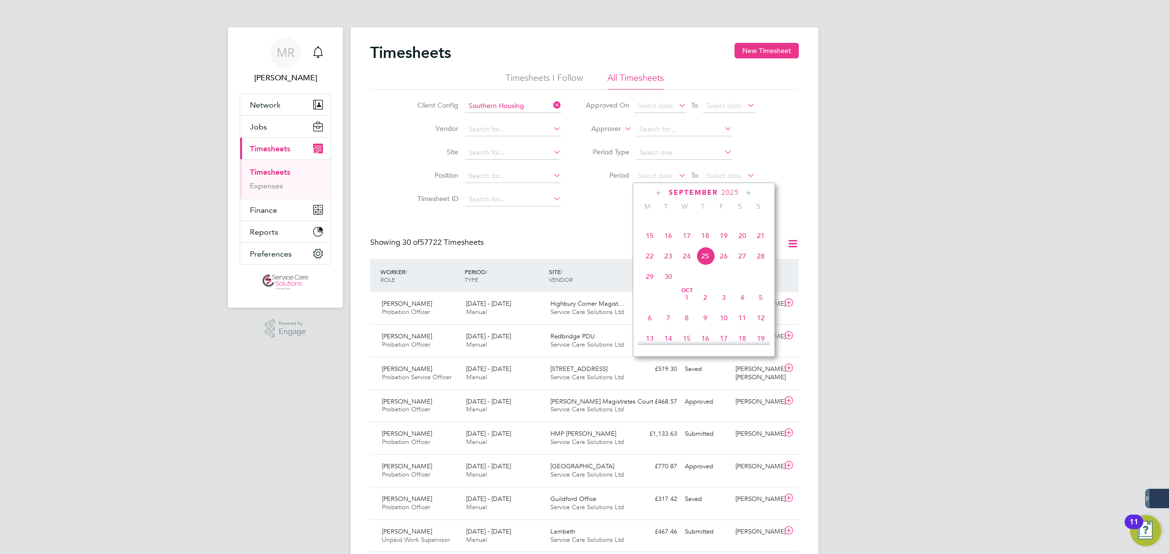
click at [656, 196] on icon at bounding box center [659, 193] width 9 height 11
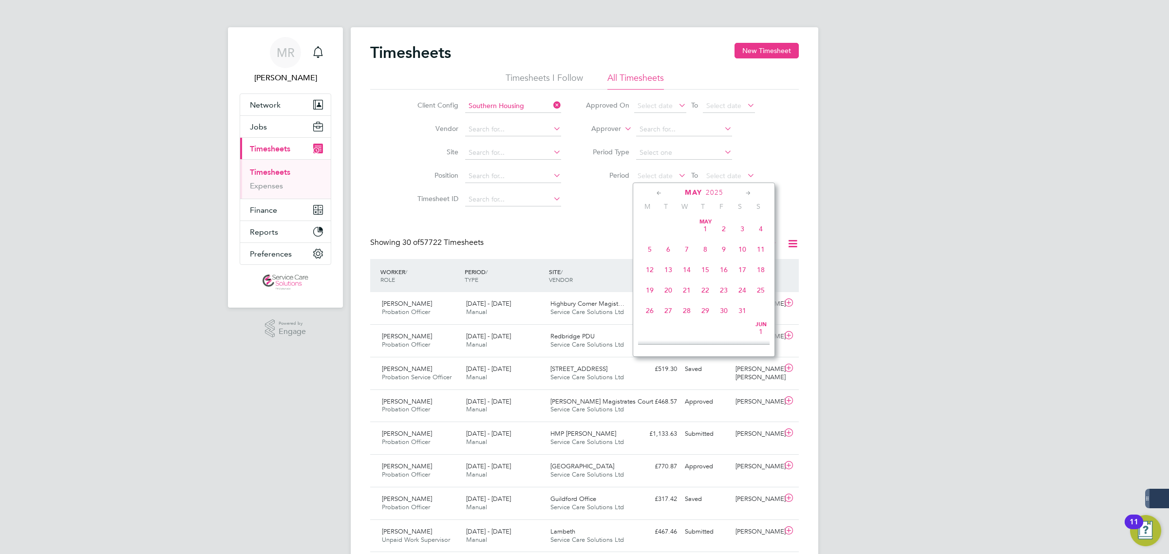
click at [656, 196] on icon at bounding box center [659, 193] width 9 height 11
click at [659, 193] on icon at bounding box center [659, 193] width 9 height 11
click at [641, 333] on span "31" at bounding box center [650, 332] width 19 height 19
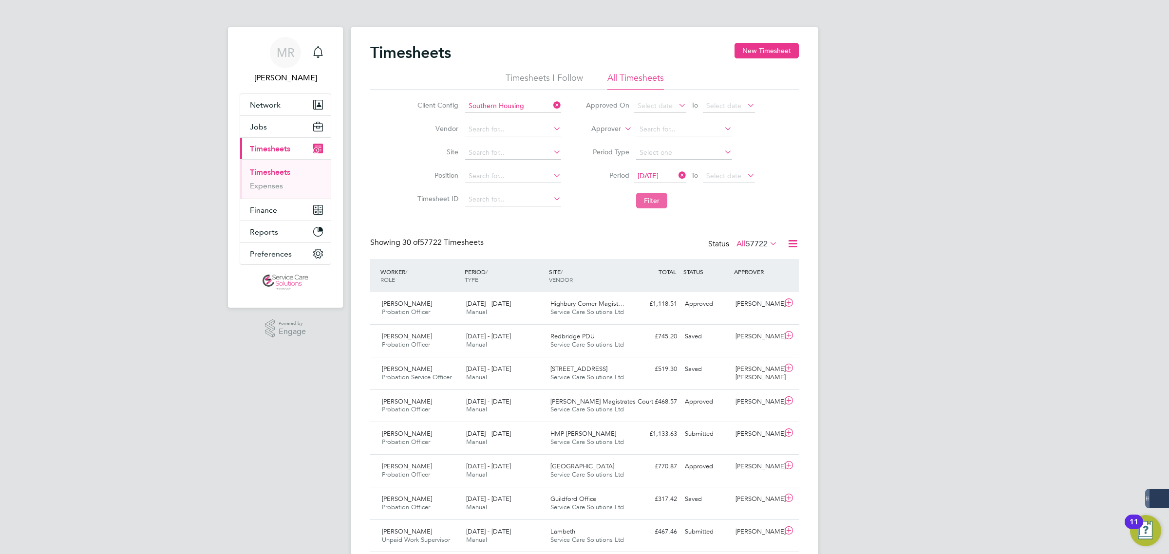
click at [653, 202] on button "Filter" at bounding box center [651, 201] width 31 height 16
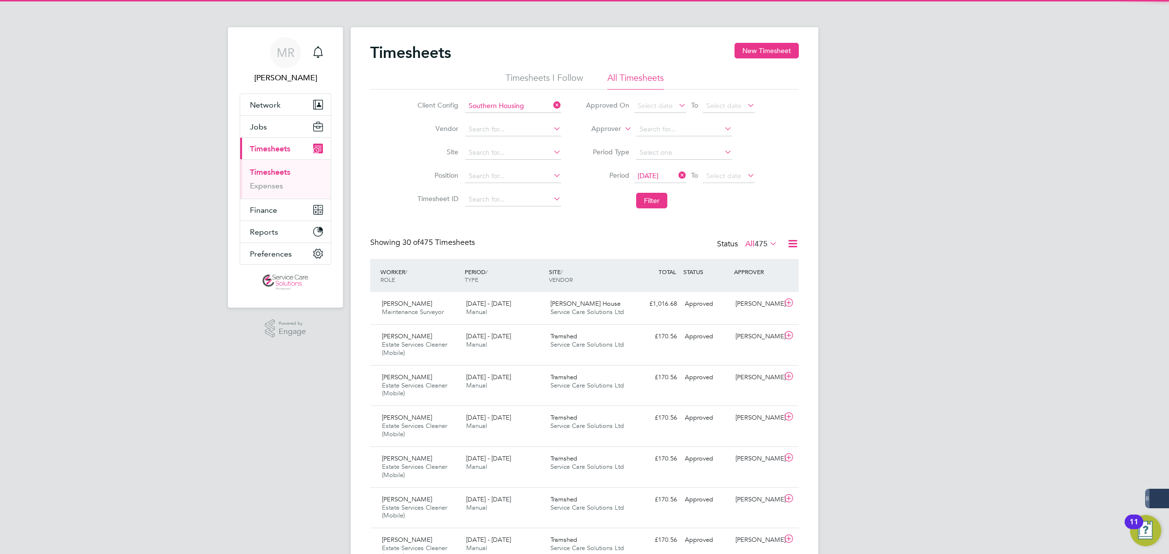
scroll to position [33, 84]
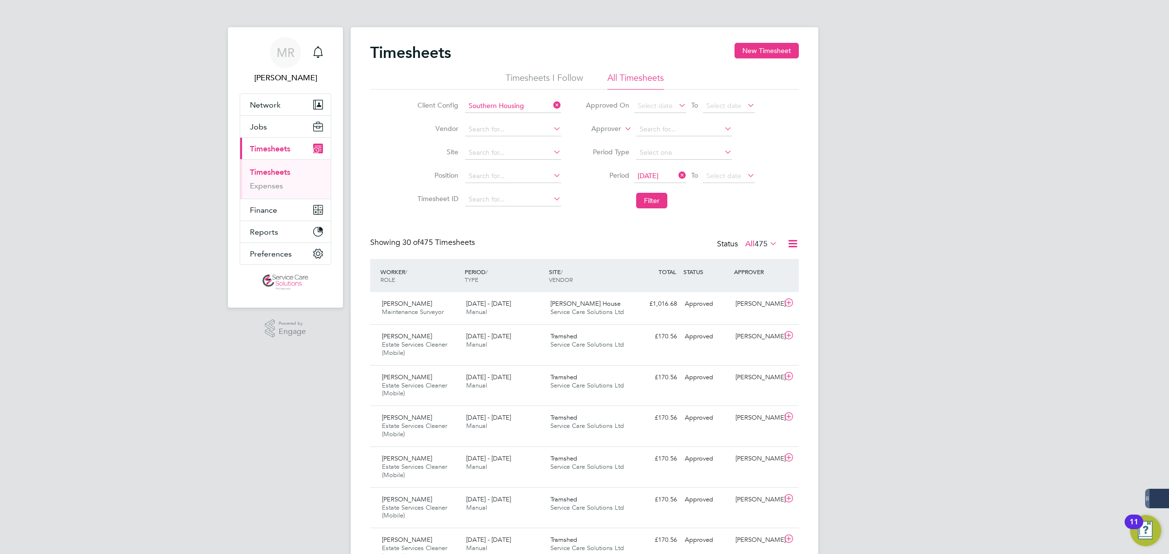
click at [792, 244] on icon at bounding box center [793, 244] width 12 height 12
click at [730, 284] on li "Download Timesheets Report" at bounding box center [731, 287] width 129 height 14
click at [762, 244] on span "475" at bounding box center [761, 244] width 13 height 10
click at [764, 241] on span "475" at bounding box center [761, 244] width 13 height 10
click at [520, 98] on li "Client Config Southern Housing" at bounding box center [487, 106] width 171 height 23
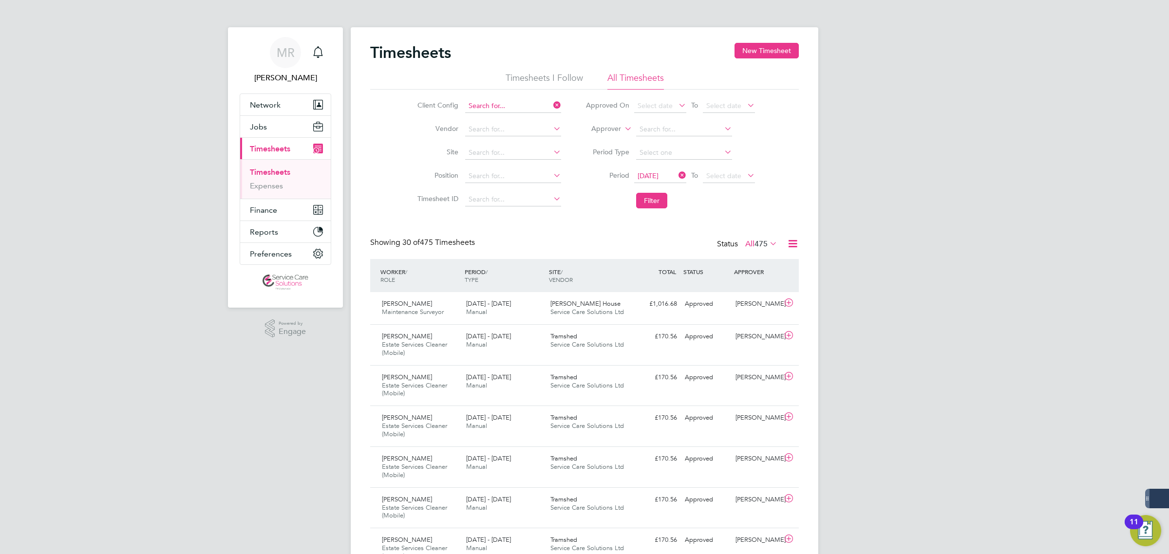
click at [521, 105] on input at bounding box center [513, 106] width 96 height 14
click at [499, 116] on li "A2D ominion Housing Group" at bounding box center [512, 119] width 97 height 13
type input "A2Dominion Housing Group"
click at [649, 200] on button "Filter" at bounding box center [651, 201] width 31 height 16
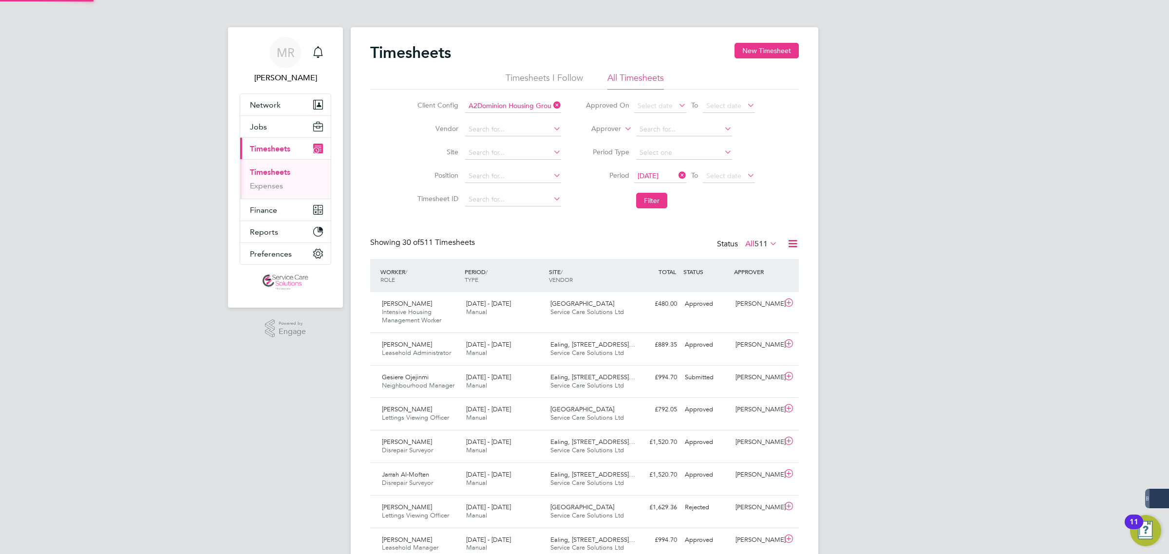
scroll to position [24, 84]
click at [795, 244] on icon at bounding box center [793, 244] width 12 height 12
click at [723, 285] on li "Download Timesheets Report" at bounding box center [731, 287] width 129 height 14
click at [552, 108] on icon at bounding box center [552, 105] width 0 height 14
